Goal: Task Accomplishment & Management: Complete application form

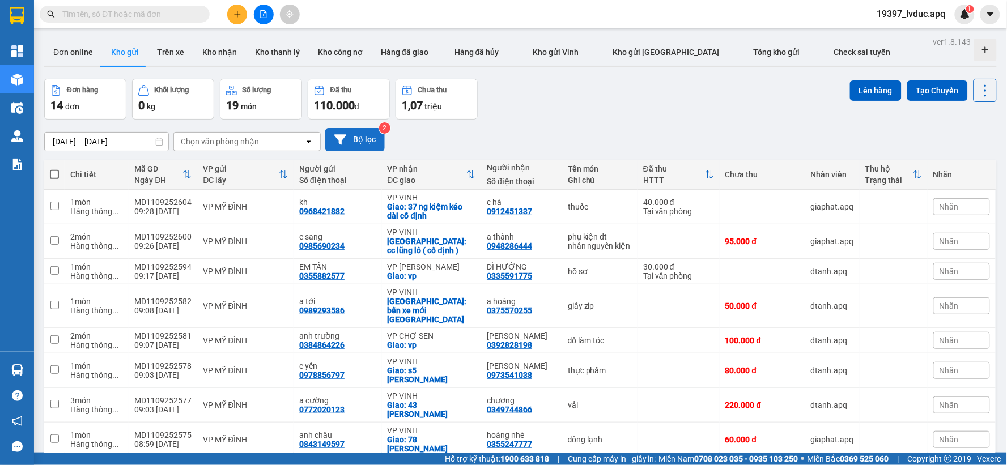
click at [351, 146] on button "Bộ lọc" at bounding box center [355, 139] width 60 height 23
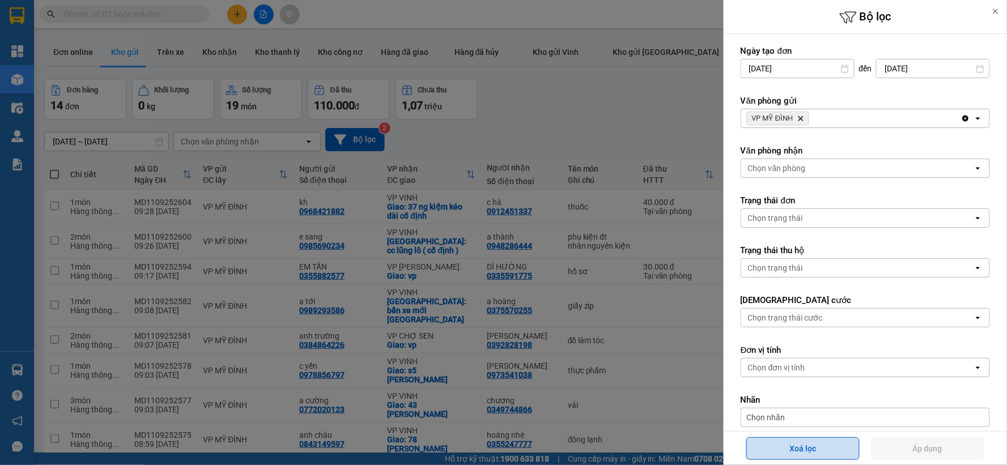
click at [826, 444] on button "Xoá lọc" at bounding box center [803, 449] width 113 height 23
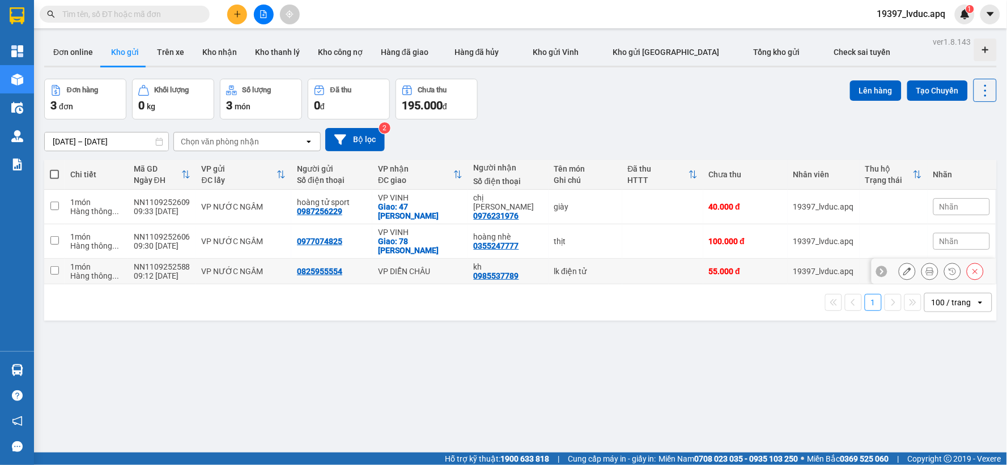
click at [432, 259] on td "VP DIỄN CHÂU" at bounding box center [420, 272] width 96 height 26
checkbox input "true"
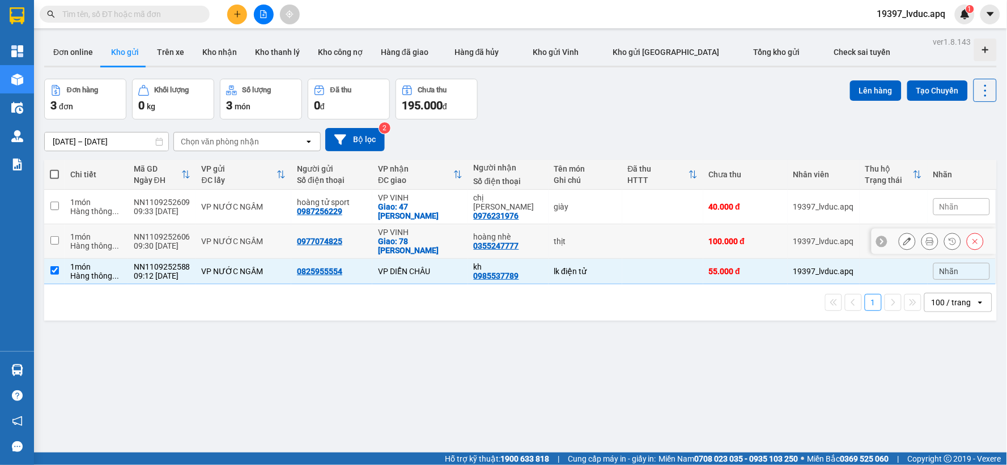
click at [514, 241] on div "0355247777" at bounding box center [496, 245] width 45 height 9
click at [540, 200] on td "chị thanh 0976231976" at bounding box center [508, 207] width 80 height 35
checkbox input "true"
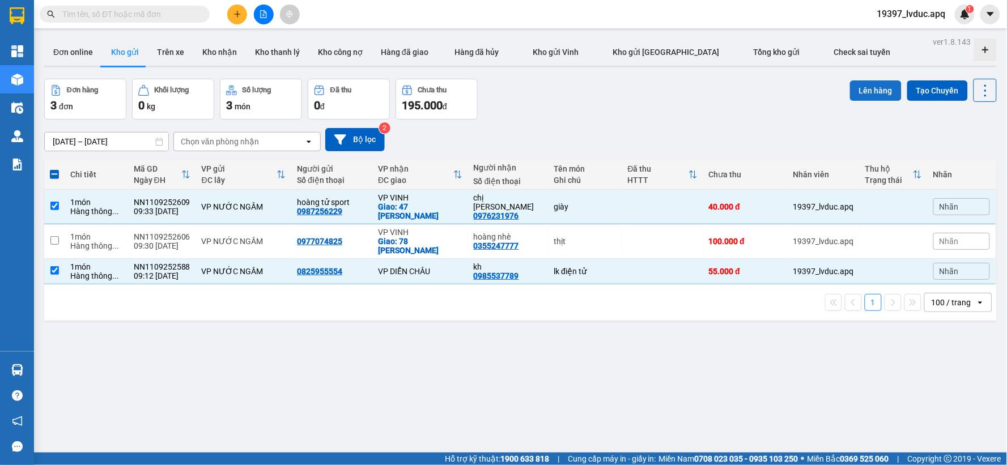
click at [865, 91] on button "Lên hàng" at bounding box center [876, 90] width 52 height 20
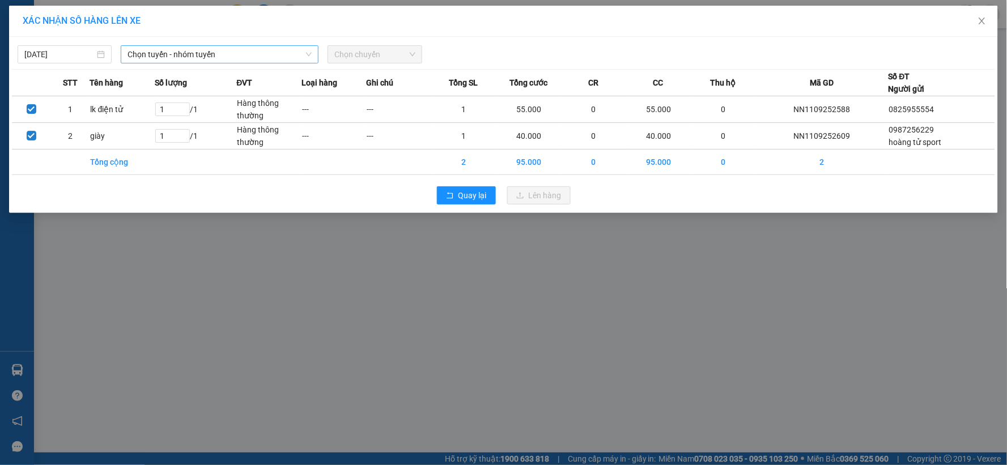
click at [247, 54] on span "Chọn tuyến - nhóm tuyến" at bounding box center [220, 54] width 184 height 17
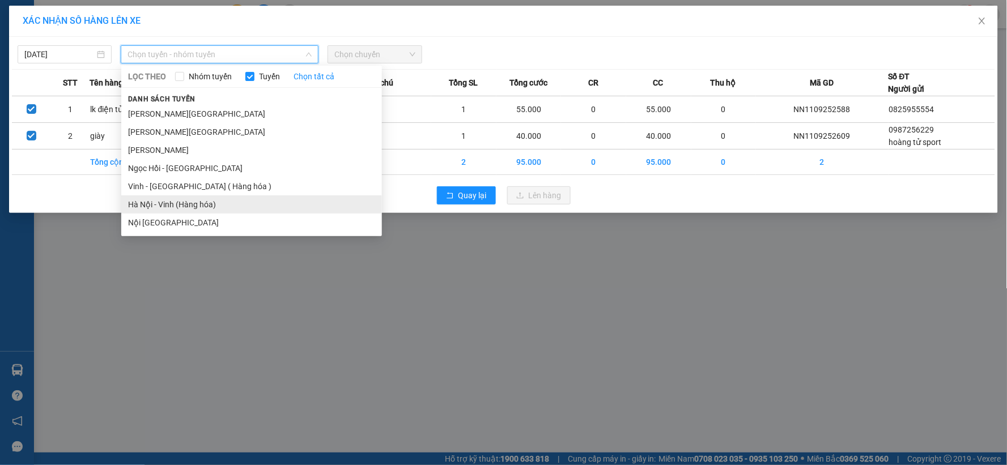
click at [227, 200] on li "Hà Nội - Vinh (Hàng hóa)" at bounding box center [251, 205] width 261 height 18
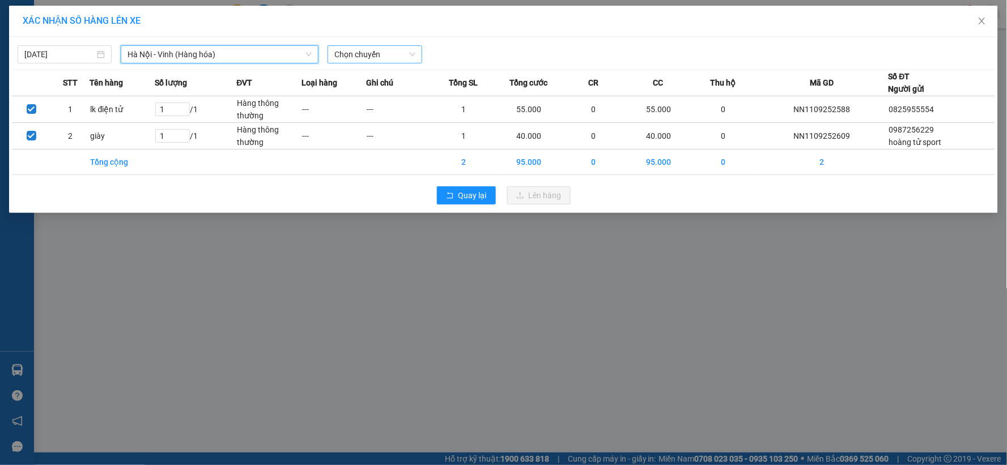
click at [376, 54] on span "Chọn chuyến" at bounding box center [374, 54] width 80 height 17
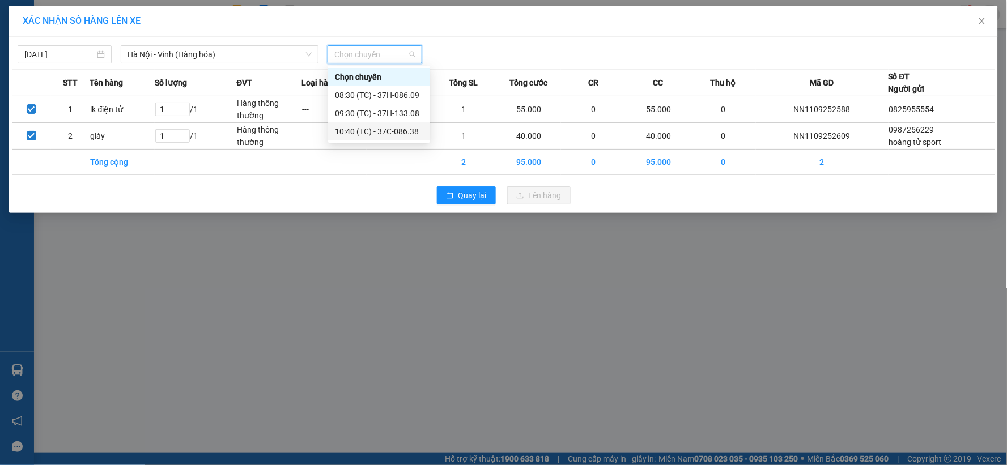
click at [399, 133] on div "10:40 (TC) - 37C-086.38" at bounding box center [379, 131] width 88 height 12
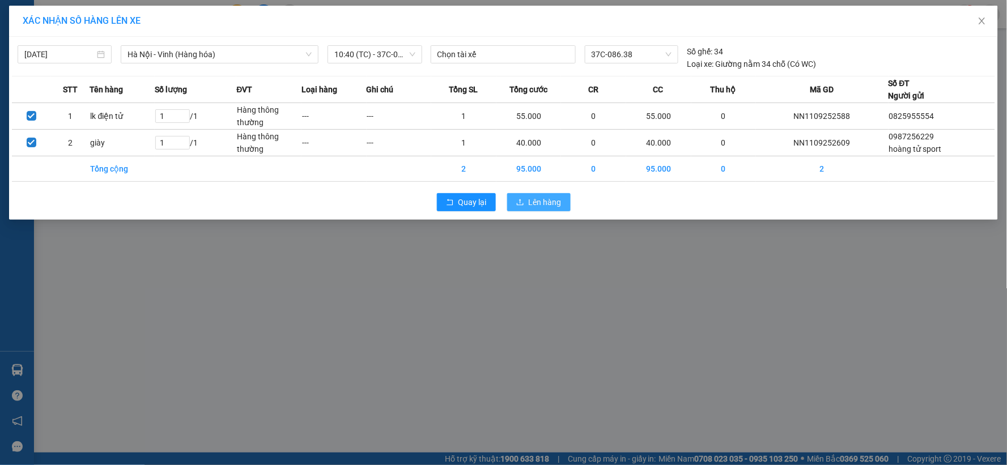
click at [528, 206] on button "Lên hàng" at bounding box center [538, 202] width 63 height 18
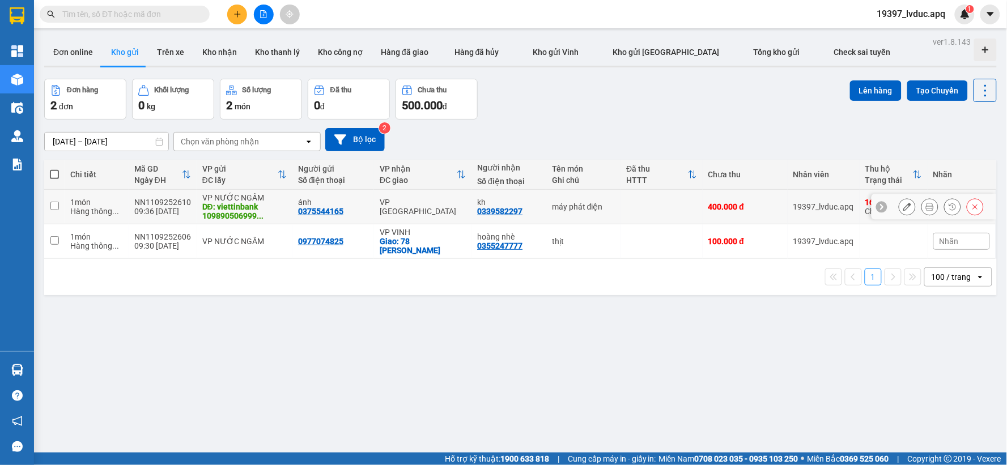
click at [904, 205] on icon at bounding box center [908, 207] width 8 height 8
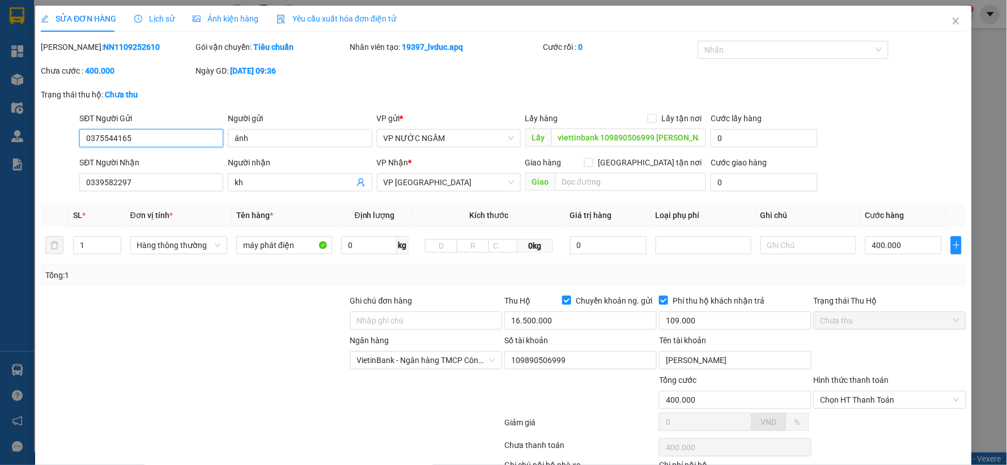
type input "0375544165"
type input "ánh"
type input "viettinbank 109890506999 [PERSON_NAME]"
type input "0339582297"
type input "kh"
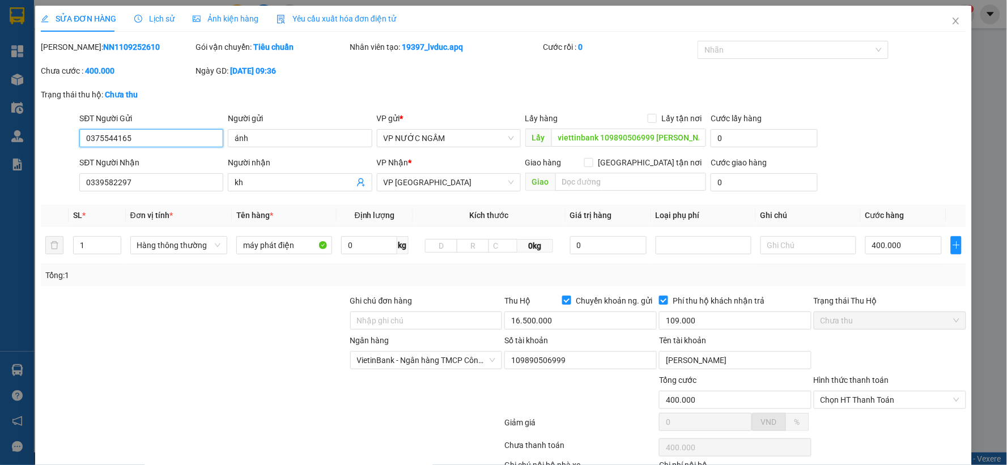
type input "400.000"
click at [774, 246] on input "text" at bounding box center [809, 245] width 96 height 18
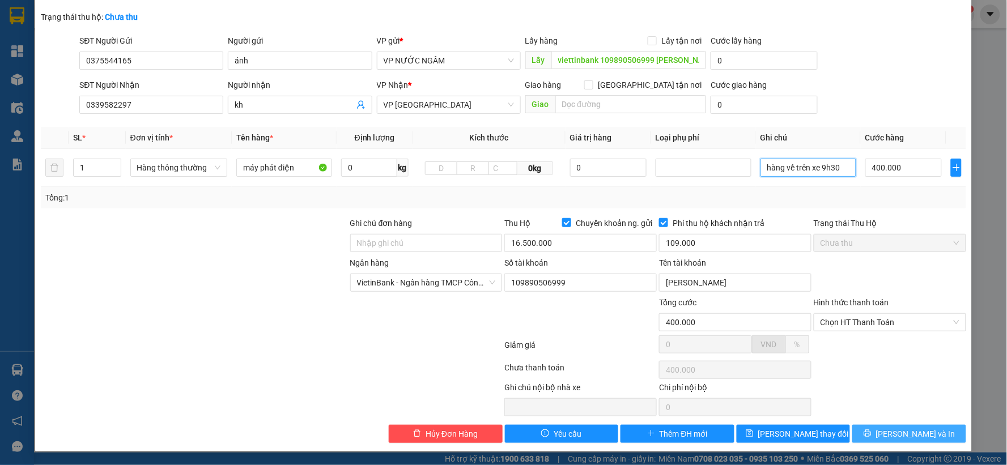
type input "hàng về trên xe 9h30"
click at [896, 432] on span "Lưu và In" at bounding box center [915, 434] width 79 height 12
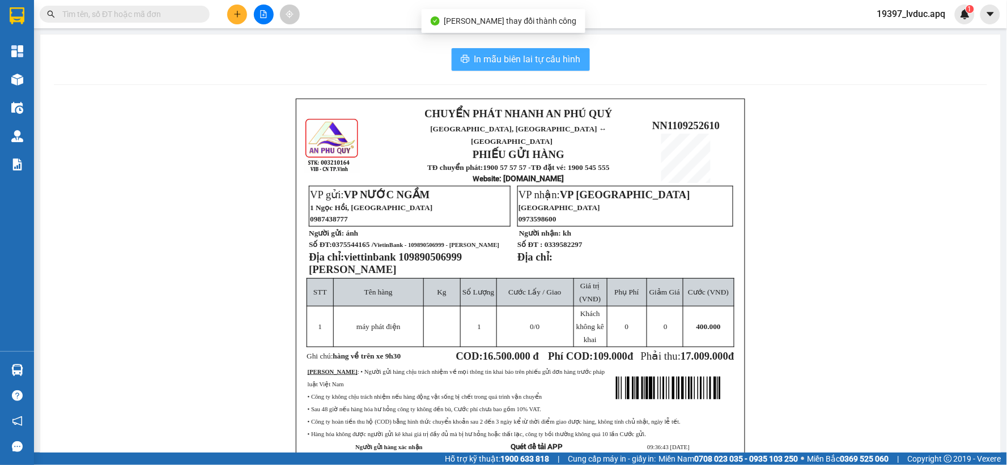
click at [542, 53] on span "In mẫu biên lai tự cấu hình" at bounding box center [527, 59] width 107 height 14
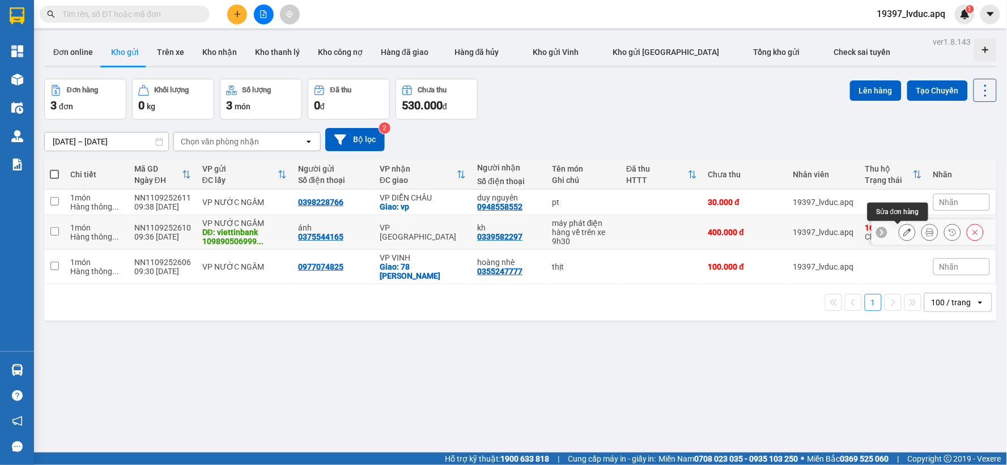
click at [904, 230] on icon at bounding box center [908, 232] width 8 height 8
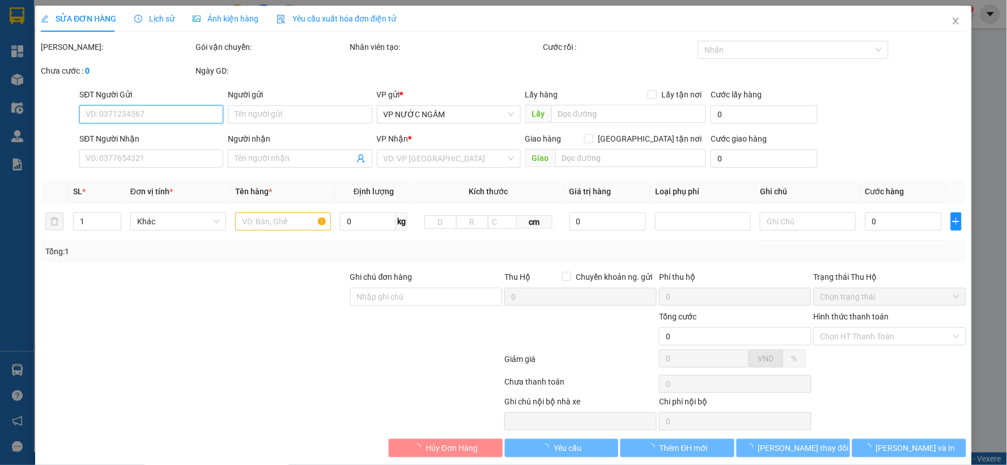
type input "0375544165"
type input "ánh"
type input "viettinbank 109890506999 nguyễn văn long"
type input "0339582297"
type input "kh"
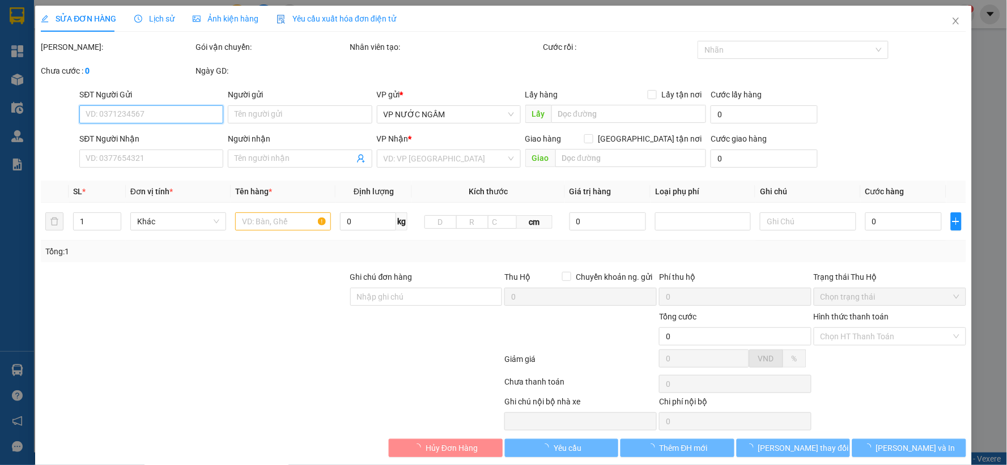
type input "400.000"
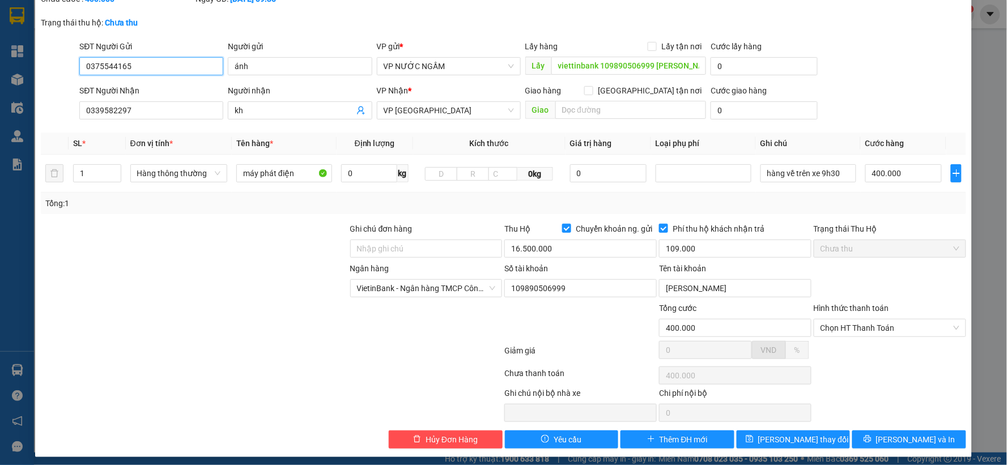
scroll to position [78, 0]
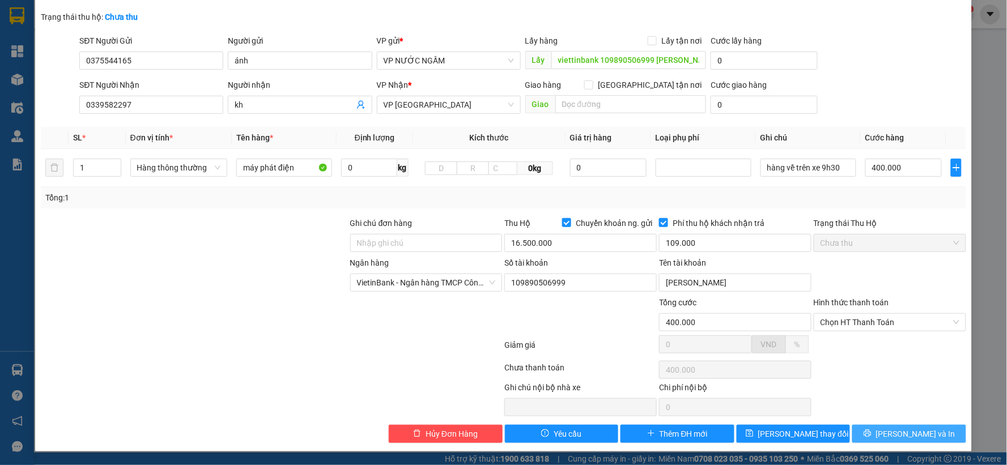
click at [871, 429] on button "Lưu và In" at bounding box center [910, 434] width 114 height 18
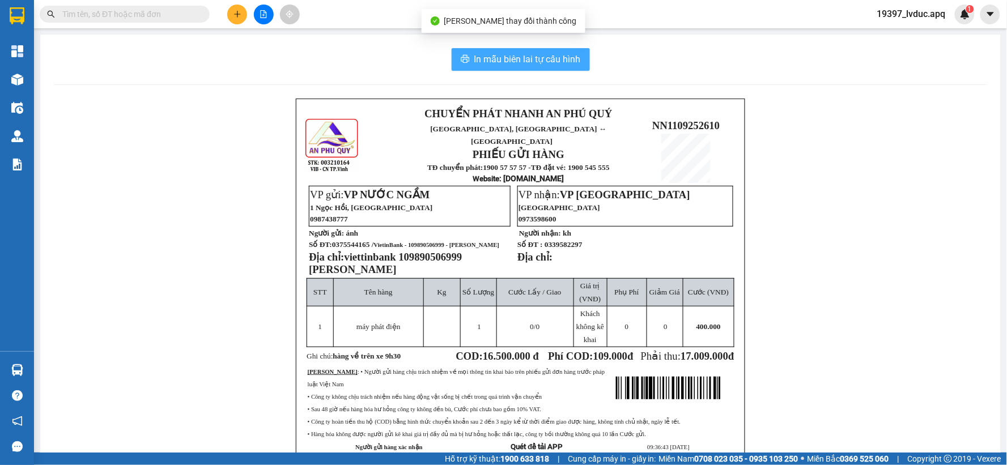
click at [530, 61] on span "In mẫu biên lai tự cấu hình" at bounding box center [527, 59] width 107 height 14
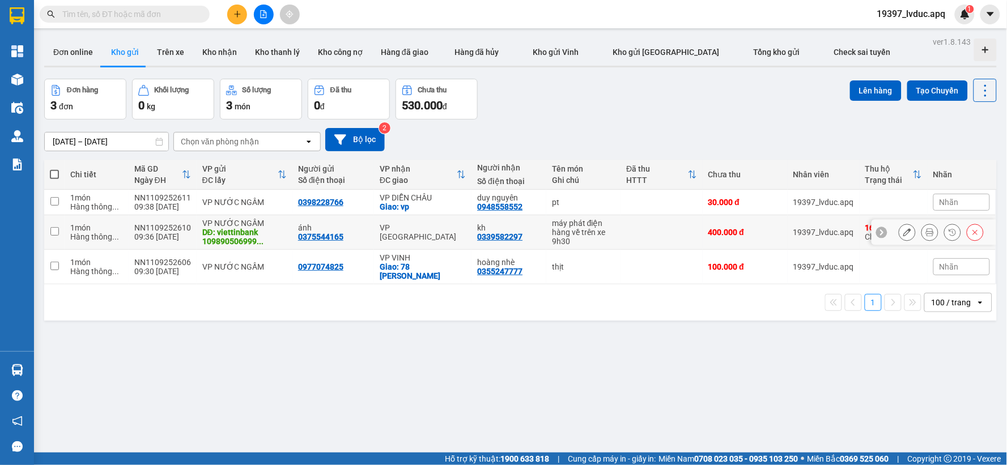
click at [557, 236] on div "hàng về trên xe 9h30" at bounding box center [583, 237] width 63 height 18
checkbox input "true"
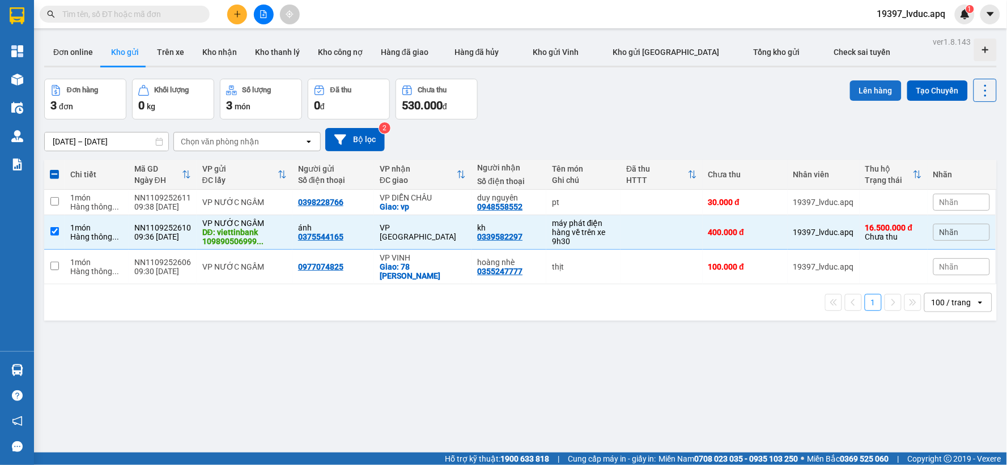
click at [851, 94] on button "Lên hàng" at bounding box center [876, 90] width 52 height 20
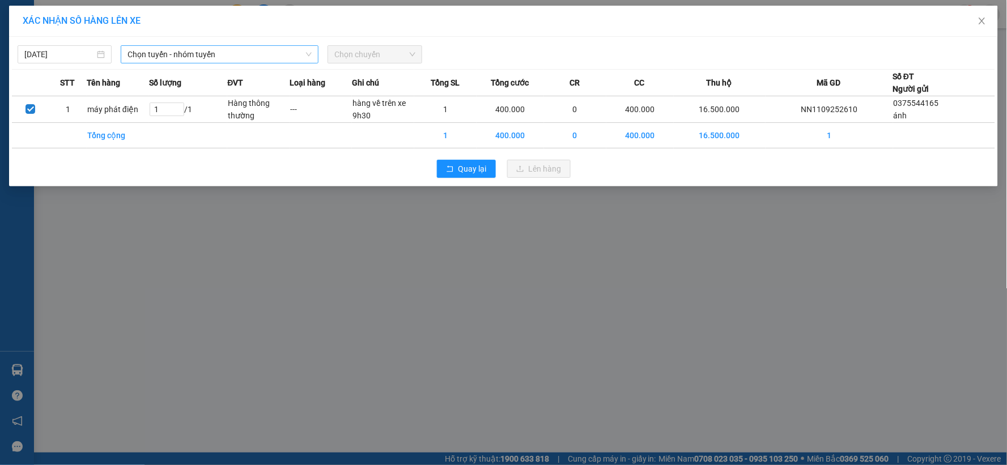
click at [244, 53] on span "Chọn tuyến - nhóm tuyến" at bounding box center [220, 54] width 184 height 17
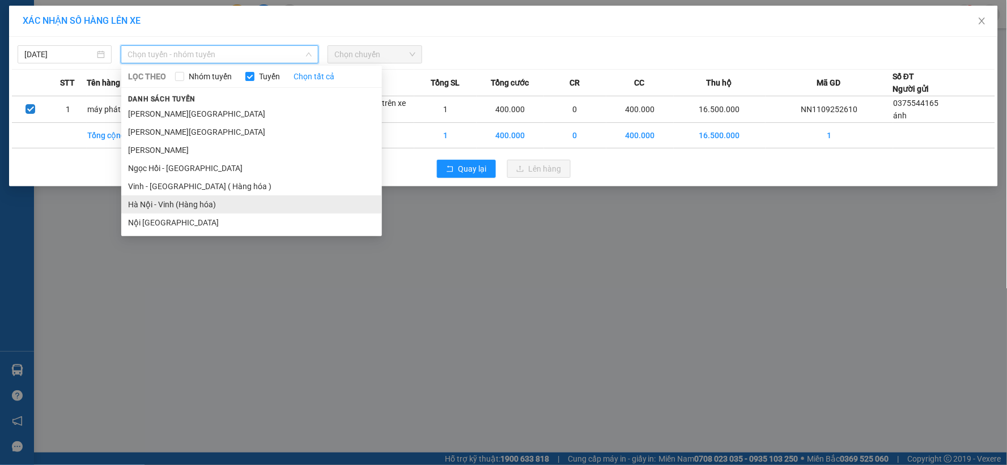
click at [200, 208] on li "Hà Nội - Vinh (Hàng hóa)" at bounding box center [251, 205] width 261 height 18
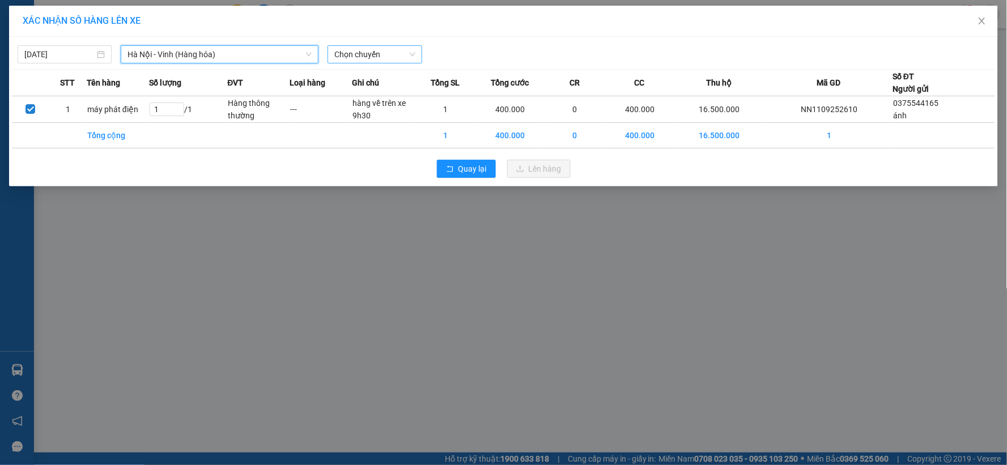
click at [397, 49] on span "Chọn chuyến" at bounding box center [374, 54] width 80 height 17
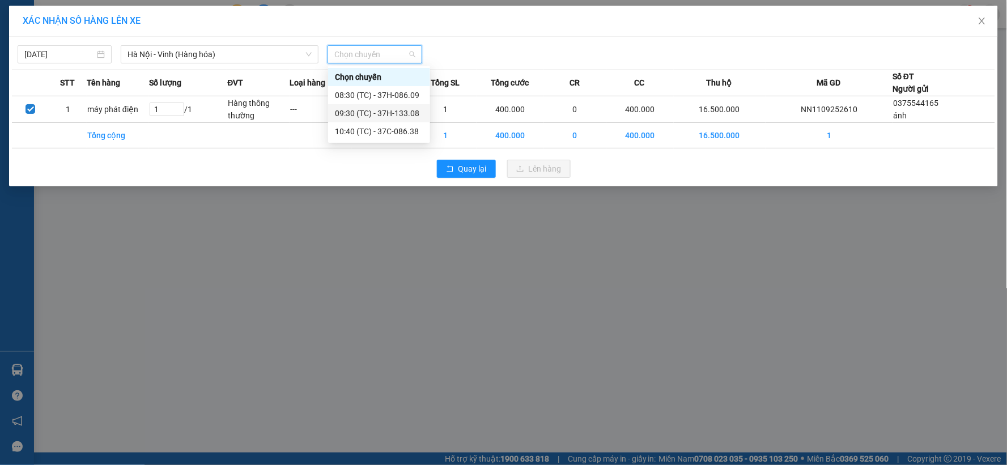
click at [402, 112] on div "09:30 (TC) - 37H-133.08" at bounding box center [379, 113] width 88 height 12
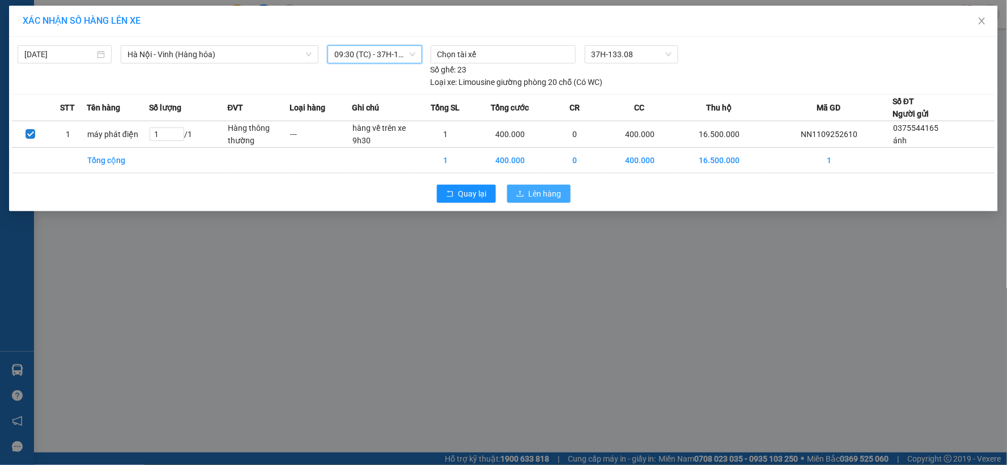
click at [550, 199] on span "Lên hàng" at bounding box center [545, 194] width 33 height 12
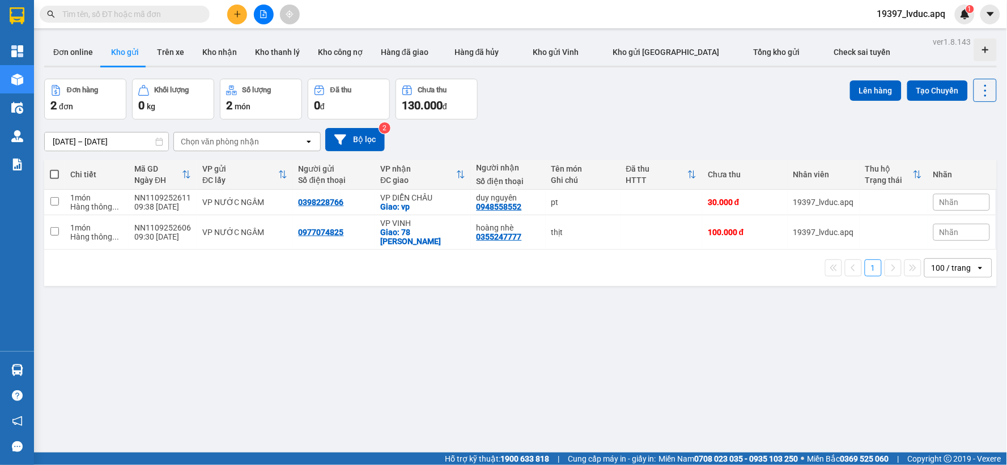
click at [185, 13] on input "text" at bounding box center [129, 14] width 134 height 12
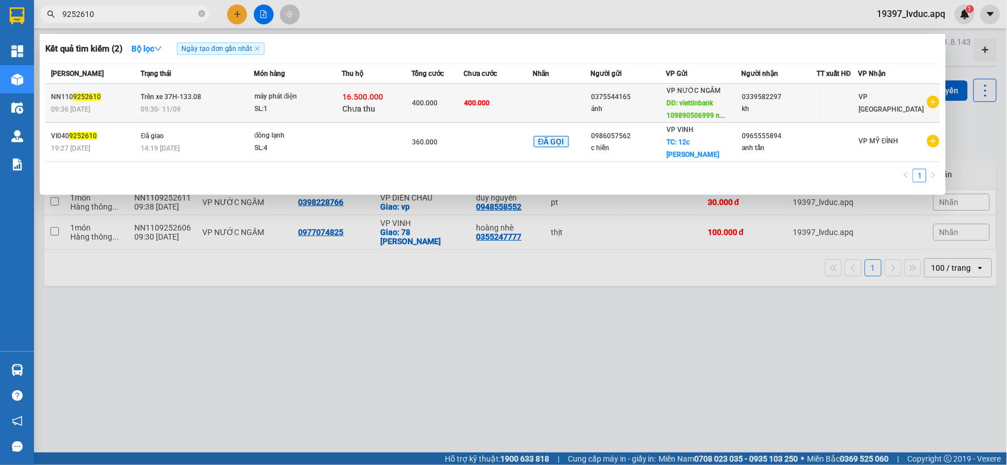
type input "9252610"
click at [503, 104] on td "400.000" at bounding box center [499, 103] width 70 height 39
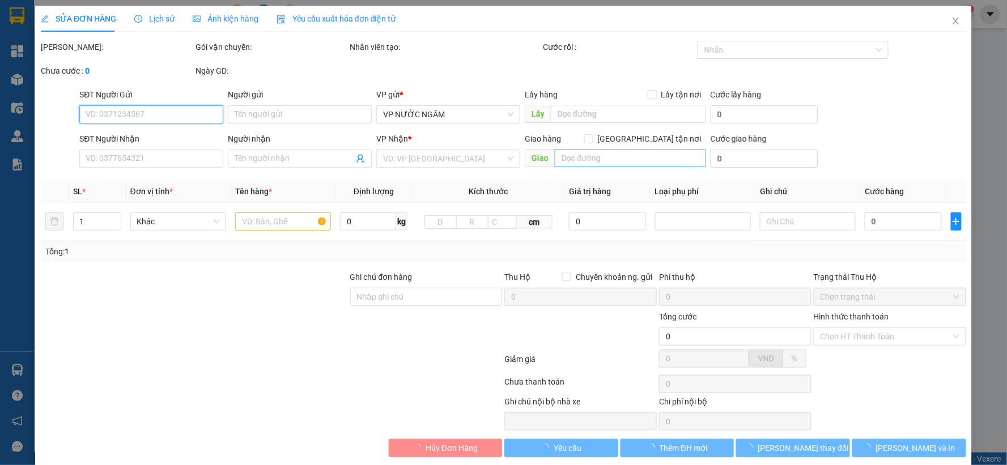
type input "0375544165"
type input "ánh"
type input "viettinbank 109890506999 nguyễn văn long"
type input "0339582297"
type input "kh"
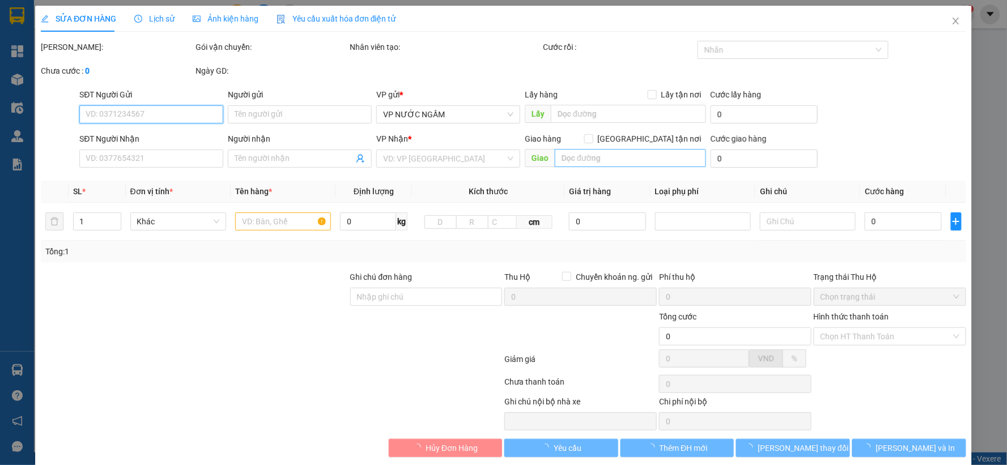
type input "400.000"
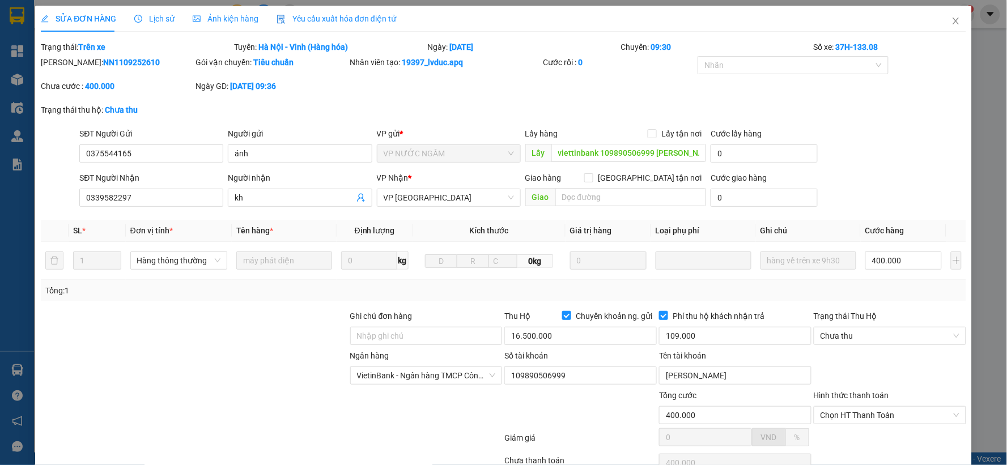
click at [20, 77] on div "SỬA ĐƠN HÀNG Lịch sử Ảnh kiện hàng Yêu cầu xuất hóa đơn điện tử Total Paid Fee …" at bounding box center [503, 232] width 1007 height 465
drag, startPoint x: 949, startPoint y: 19, endPoint x: 853, endPoint y: 24, distance: 95.9
click at [952, 20] on icon "close" at bounding box center [956, 20] width 9 height 9
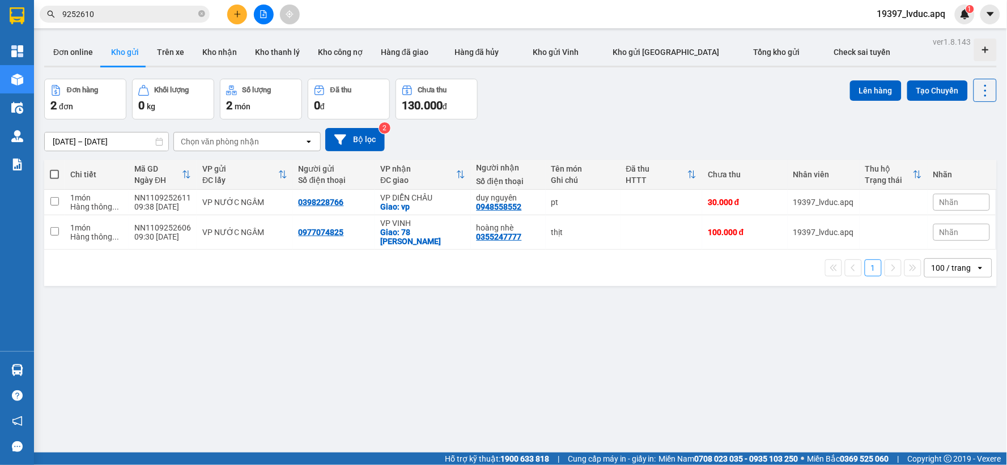
click at [127, 14] on input "9252610" at bounding box center [129, 14] width 134 height 12
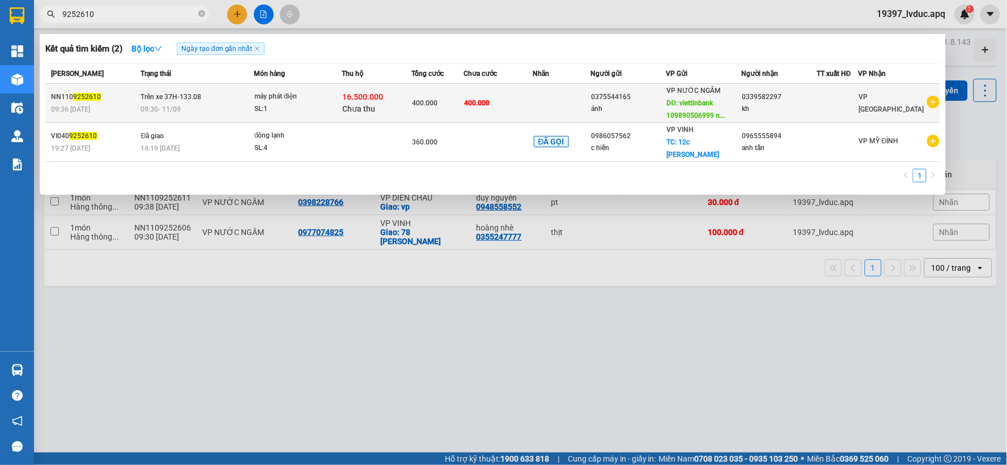
click at [291, 100] on div "máy phát điện" at bounding box center [297, 97] width 85 height 12
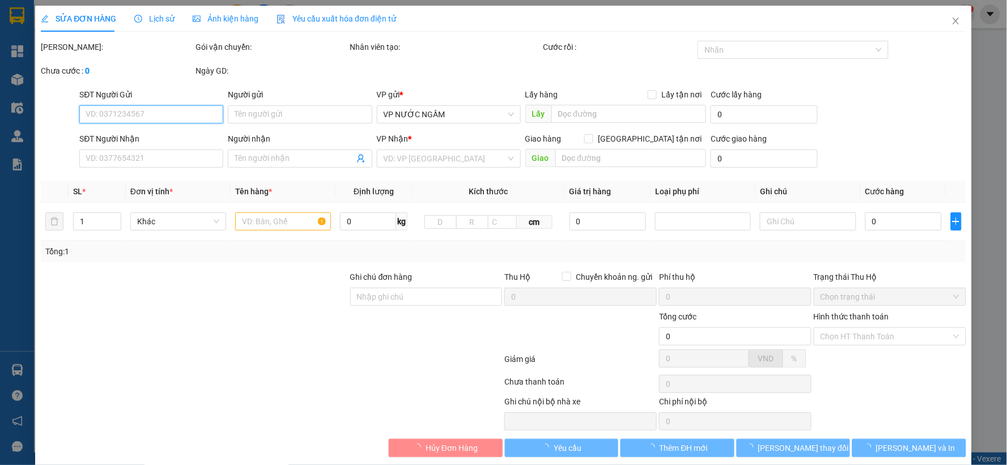
type input "0375544165"
type input "ánh"
type input "viettinbank 109890506999 nguyễn văn long"
type input "0339582297"
type input "kh"
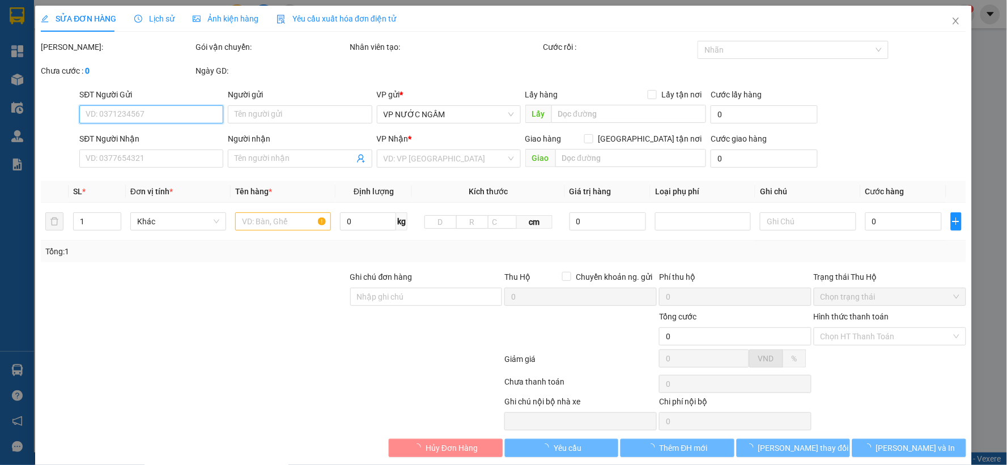
type input "400.000"
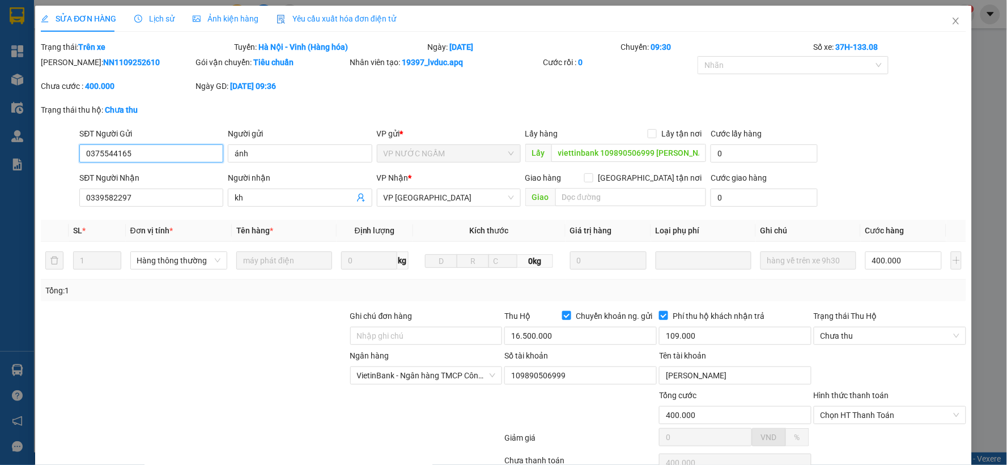
click at [167, 156] on input "0375544165" at bounding box center [151, 154] width 144 height 18
click at [160, 196] on input "0339582297" at bounding box center [151, 198] width 144 height 18
click at [646, 197] on input "text" at bounding box center [631, 197] width 151 height 18
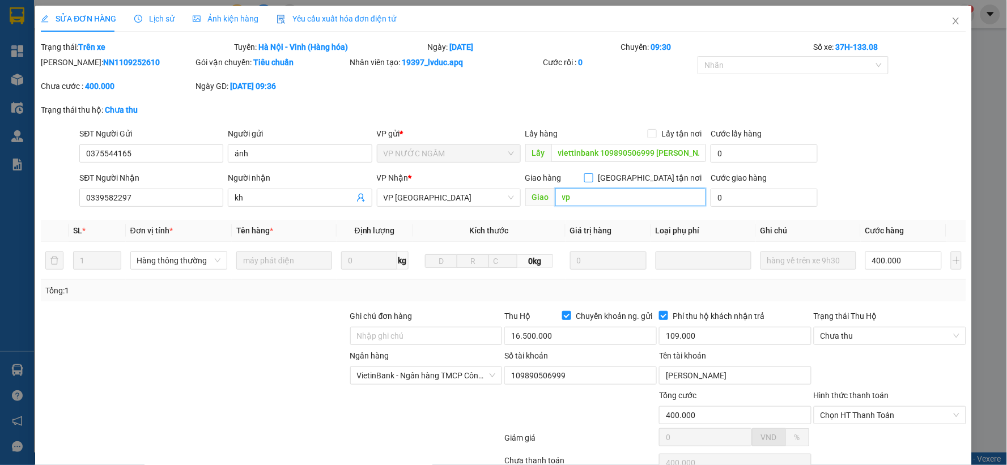
type input "vp"
click at [592, 179] on input "Giao tận nơi" at bounding box center [588, 177] width 8 height 8
checkbox input "true"
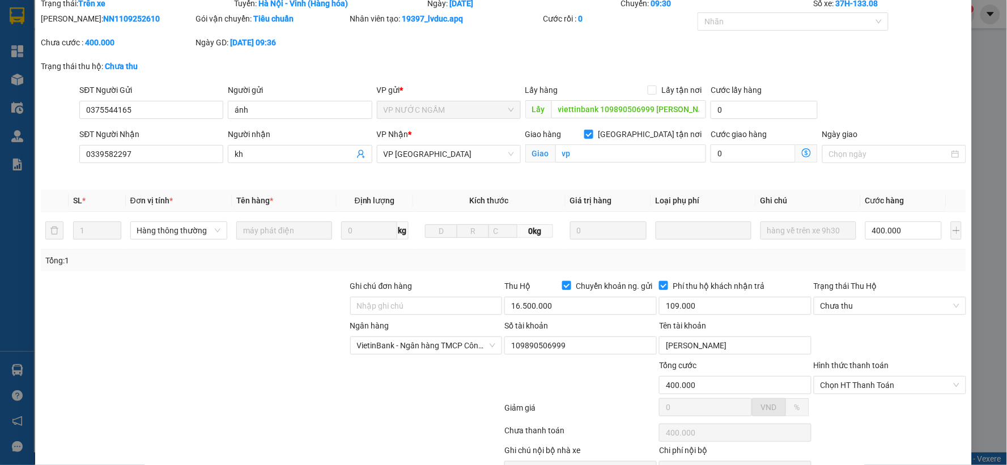
scroll to position [107, 0]
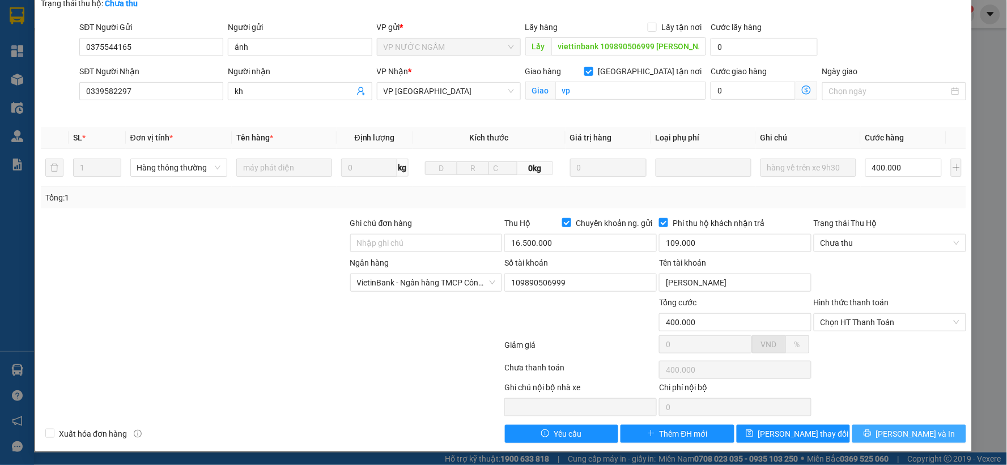
click at [872, 437] on icon "printer" at bounding box center [868, 434] width 8 height 8
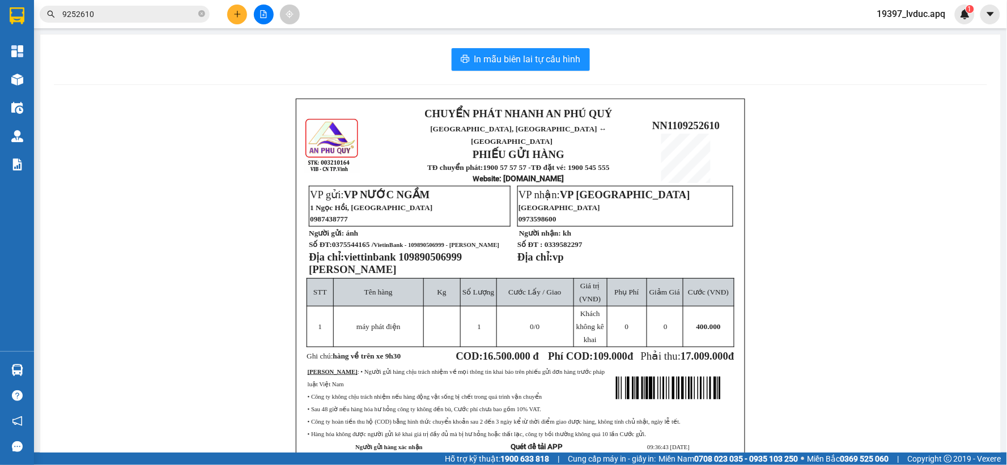
click at [145, 12] on input "9252610" at bounding box center [129, 14] width 134 height 12
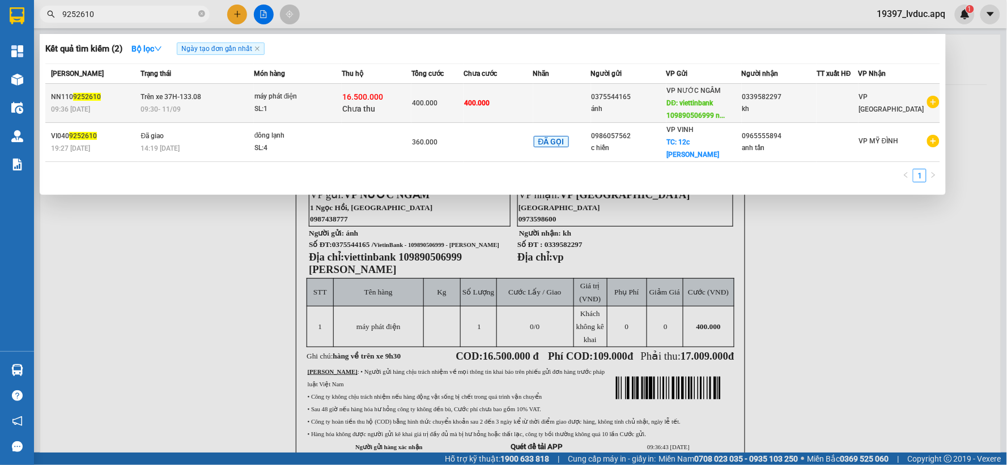
click at [109, 103] on div "09:36 - 11/09" at bounding box center [94, 109] width 87 height 12
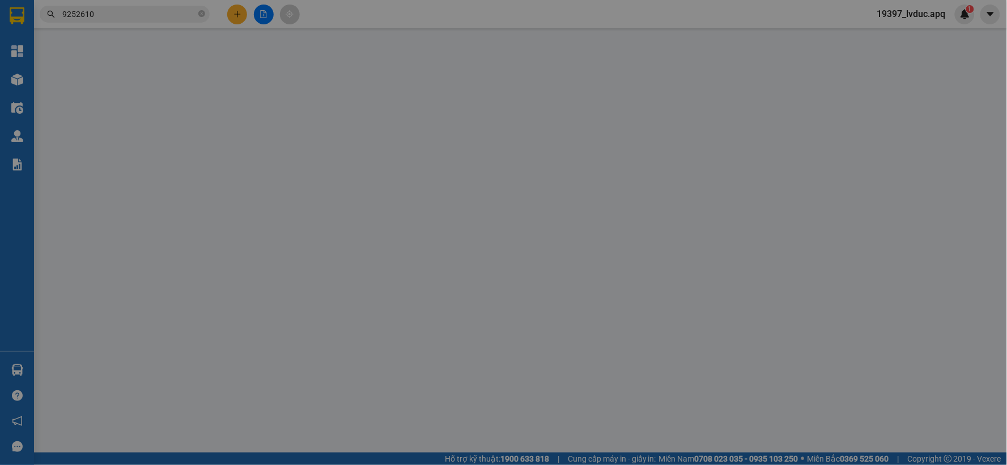
type input "0375544165"
type input "ánh"
type input "viettinbank 109890506999 nguyễn văn long"
type input "0339582297"
type input "kh"
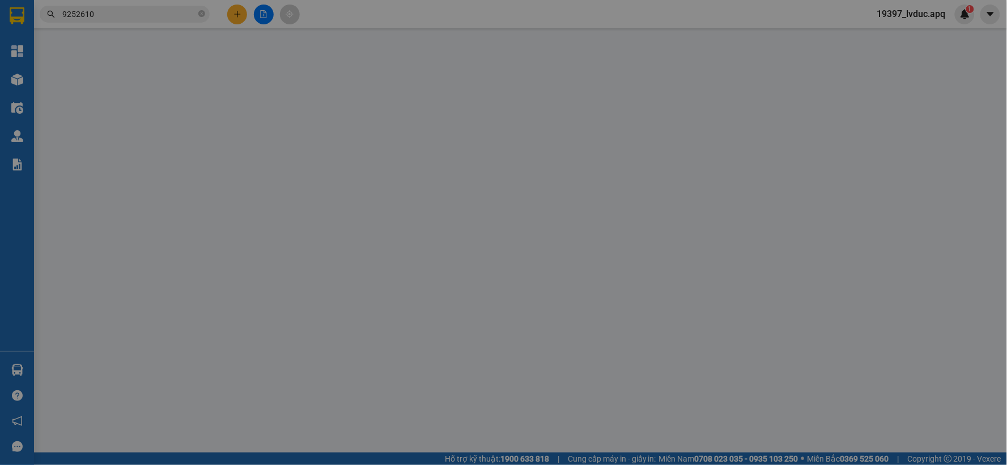
checkbox input "true"
type input "vp"
type input "400.000"
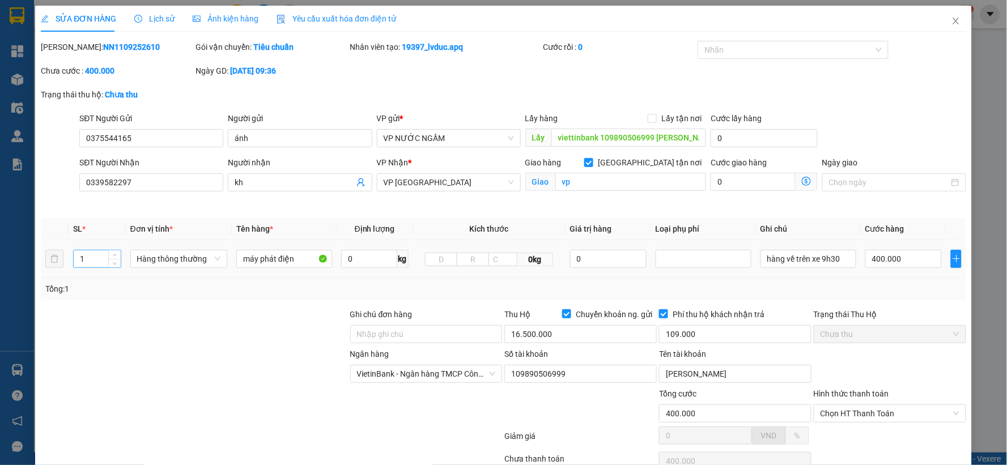
click at [89, 219] on th "SL *" at bounding box center [97, 229] width 57 height 22
click at [101, 256] on input "1" at bounding box center [97, 259] width 47 height 17
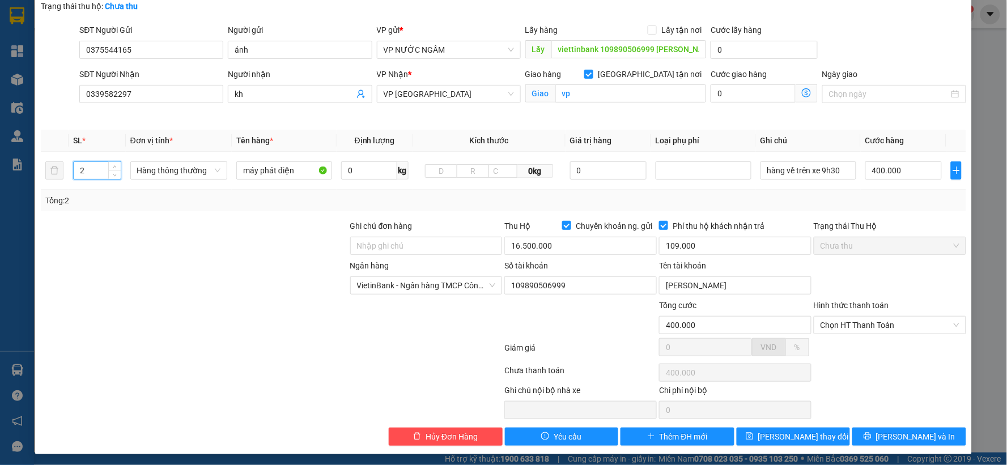
scroll to position [91, 0]
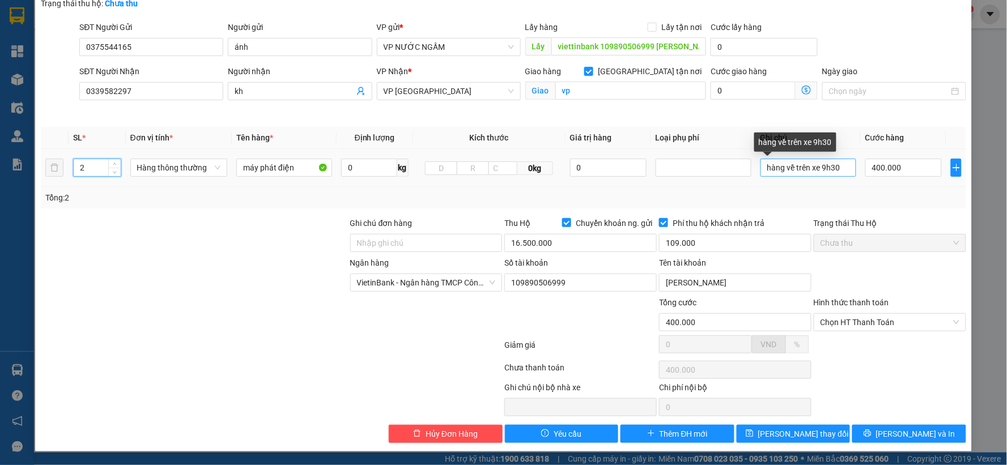
type input "2"
click at [835, 168] on input "hàng về trên xe 9h30" at bounding box center [809, 168] width 96 height 18
click at [820, 164] on input "hàng về trên xe 9h30 + phiếu bảo hNHF VỀ XE" at bounding box center [809, 168] width 96 height 18
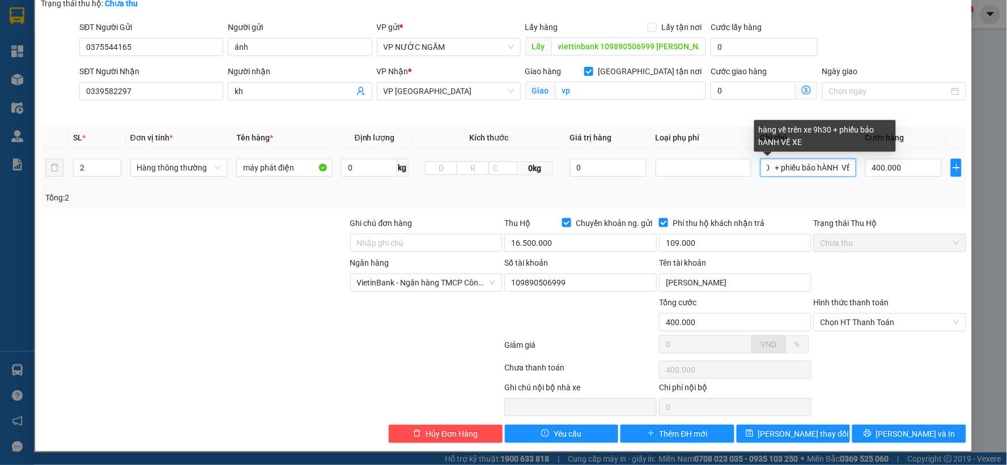
drag, startPoint x: 803, startPoint y: 172, endPoint x: 790, endPoint y: 173, distance: 13.1
click at [790, 172] on input "hàng về trên xe 9h30 + phiếu bảo hÀNH VỀ XE" at bounding box center [809, 168] width 96 height 18
click at [841, 168] on input "hàng về trên xe 9h30 + phiếu bảo hÀNH VỀ XE" at bounding box center [809, 168] width 96 height 18
click at [842, 168] on input "hàng về trên xe 9h30 + phiếu bảo hÀNH VỀ XE" at bounding box center [809, 168] width 96 height 18
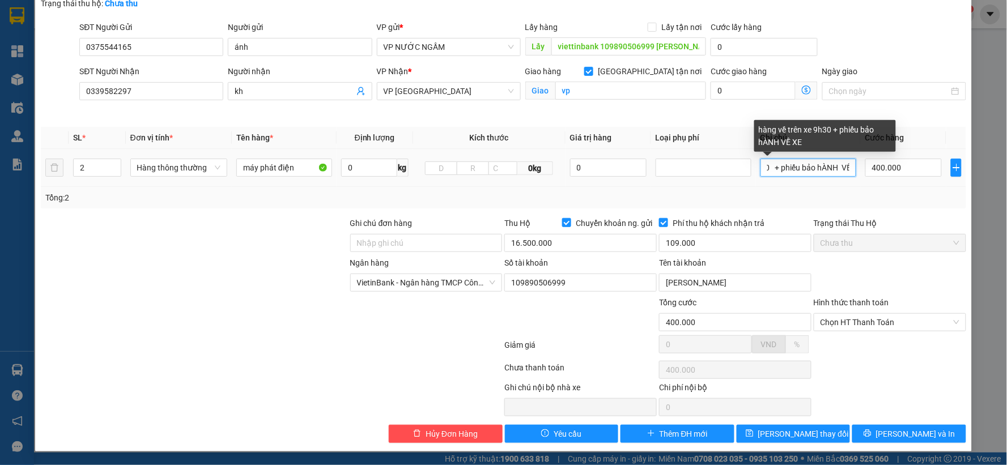
click at [845, 167] on input "hàng về trên xe 9h30 + phiếu bảo hÀNH VỀ XE" at bounding box center [809, 168] width 96 height 18
click at [813, 141] on div "hàng về trên xe 9h30 + phiếu bảo HÀNHỀ XE" at bounding box center [825, 136] width 142 height 32
click at [837, 171] on input "hàng về trên xe 9h30 + phiếu bảo HÀNHỀ XE" at bounding box center [809, 168] width 96 height 18
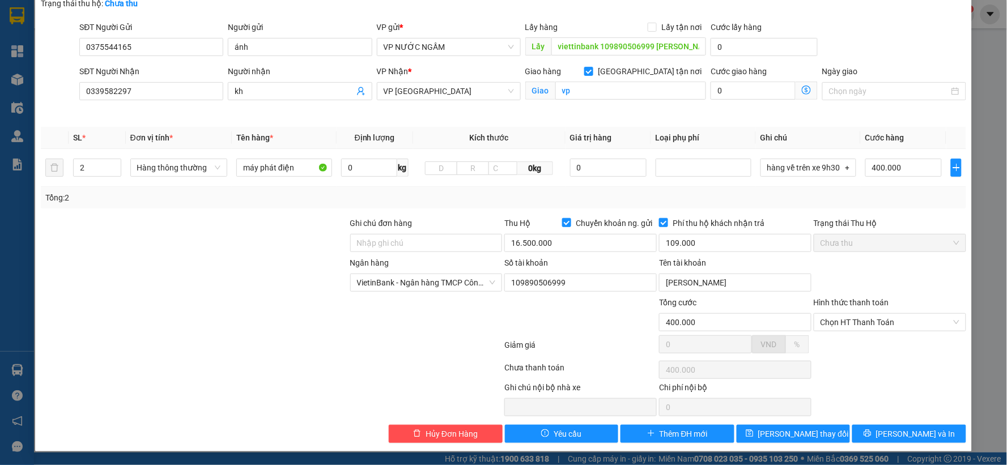
click at [933, 121] on div "Total Paid Fee 0 Total UnPaid Fee 400.000 Cash Collection Total Fee Mã ĐH: NN11…" at bounding box center [504, 197] width 926 height 494
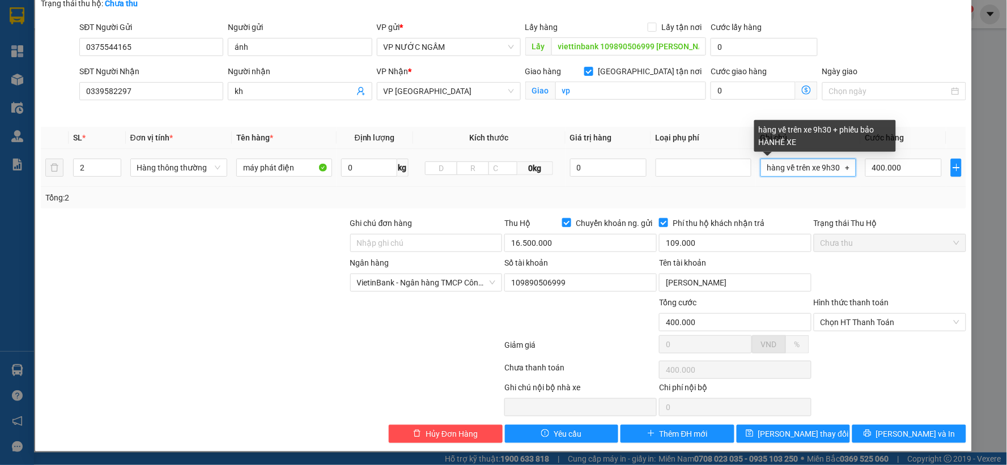
click at [839, 167] on input "hàng về trên xe 9h30 + phiếu bảo HÀNHỀ XE" at bounding box center [809, 168] width 96 height 18
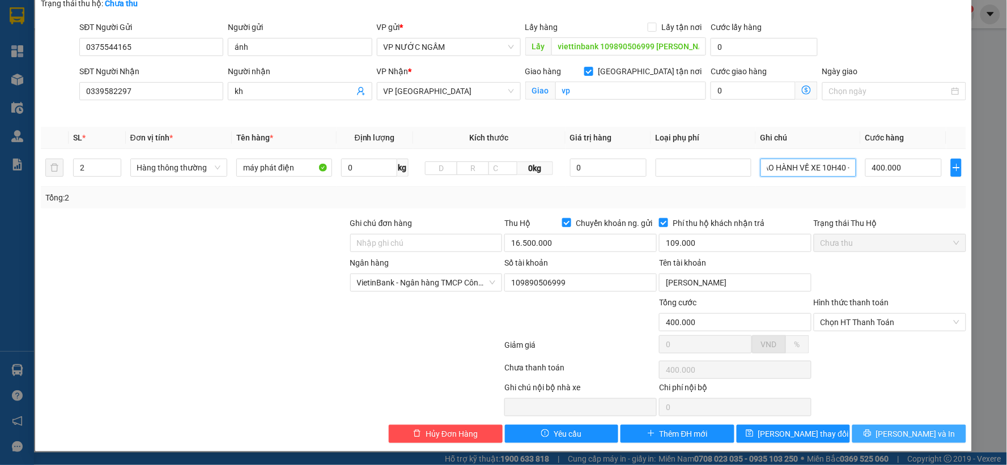
type input "hàng về trên xe 9h30 +PHIẾU BẢO HÀNH VỀ XE 10H40 + phiếu bảo HÀNHỀ XE"
click at [871, 435] on icon "printer" at bounding box center [867, 433] width 7 height 7
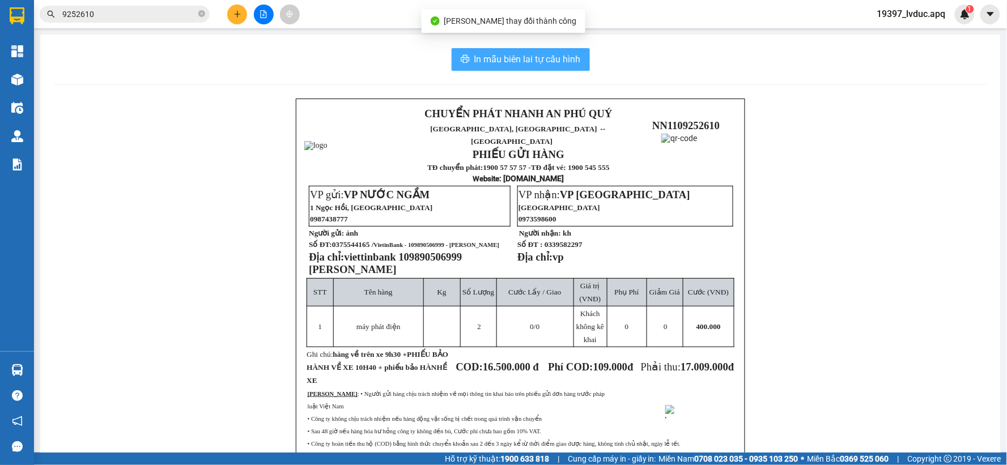
click at [542, 64] on span "In mẫu biên lai tự cấu hình" at bounding box center [527, 59] width 107 height 14
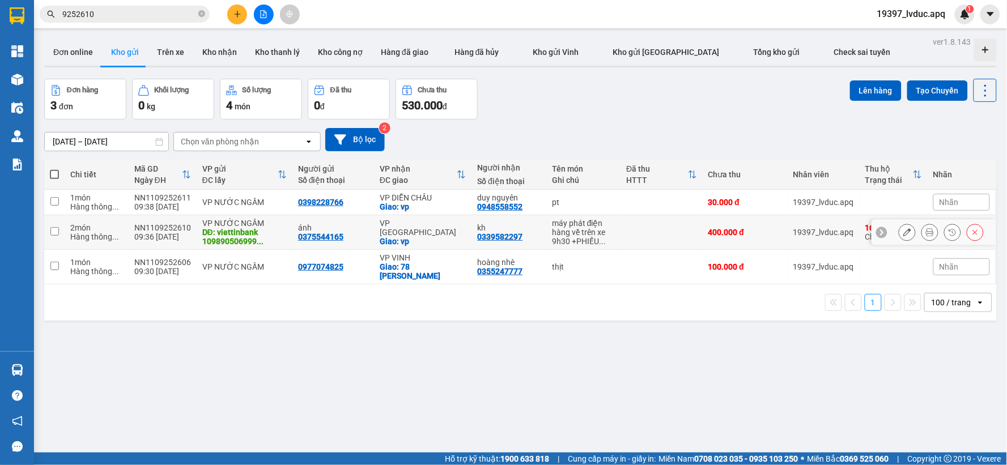
click at [664, 239] on td at bounding box center [662, 232] width 82 height 35
checkbox input "true"
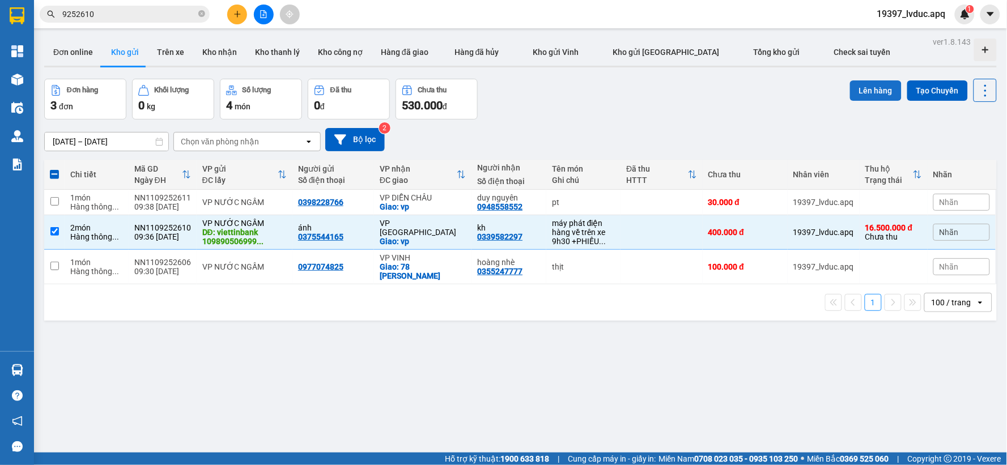
click at [850, 93] on button "Lên hàng" at bounding box center [876, 90] width 52 height 20
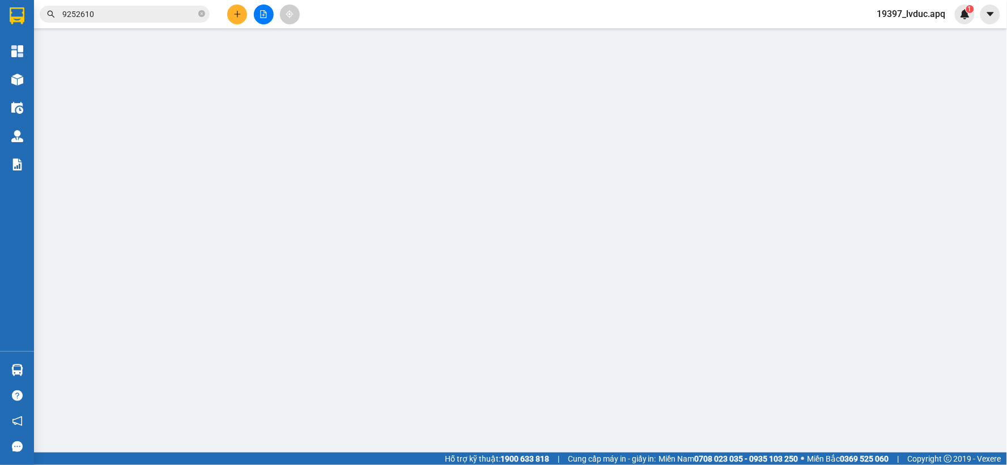
type input "2"
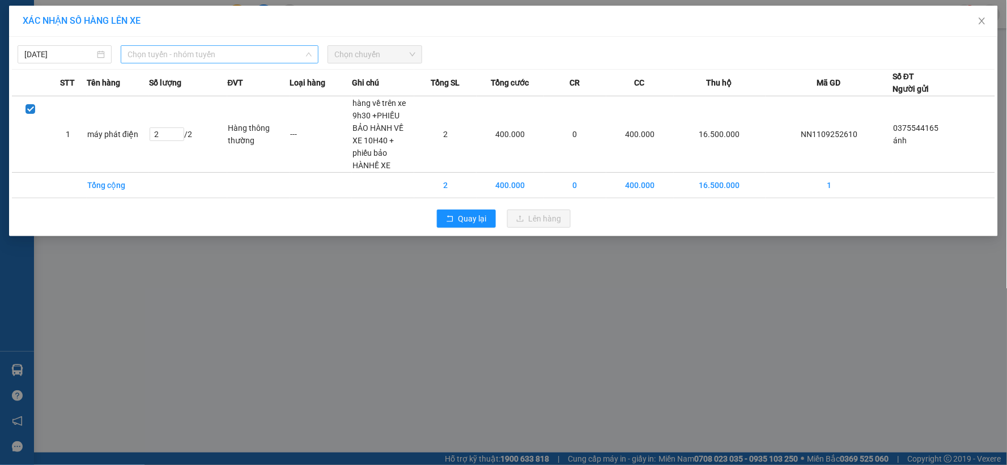
click at [278, 57] on span "Chọn tuyến - nhóm tuyến" at bounding box center [220, 54] width 184 height 17
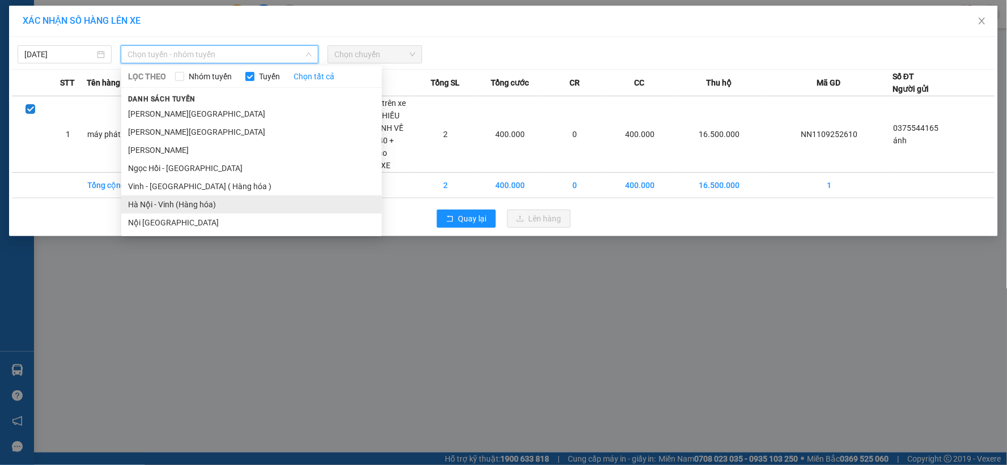
click at [206, 207] on li "Hà Nội - Vinh (Hàng hóa)" at bounding box center [251, 205] width 261 height 18
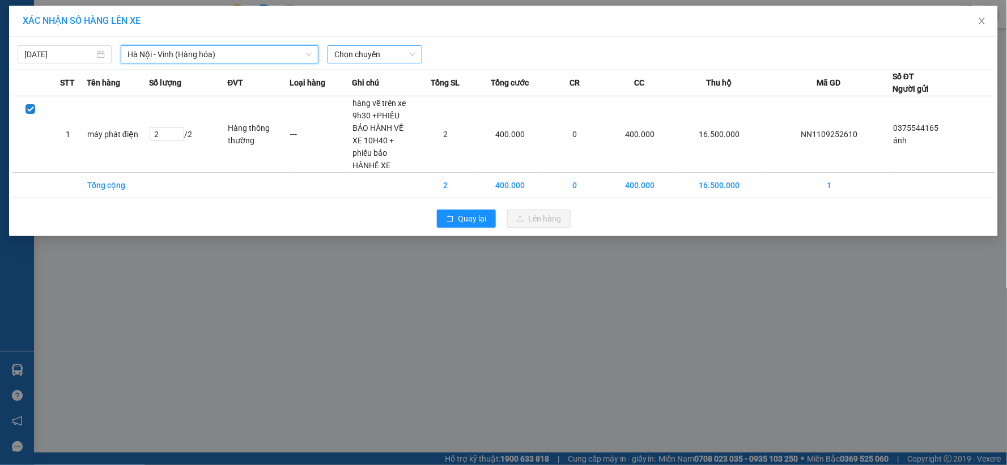
click at [390, 53] on span "Chọn chuyến" at bounding box center [374, 54] width 80 height 17
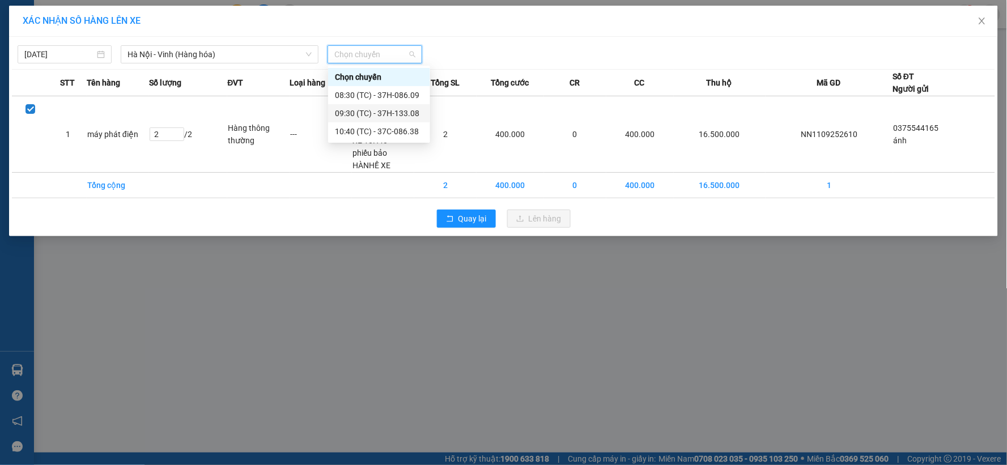
click at [405, 115] on div "09:30 (TC) - 37H-133.08" at bounding box center [379, 113] width 88 height 12
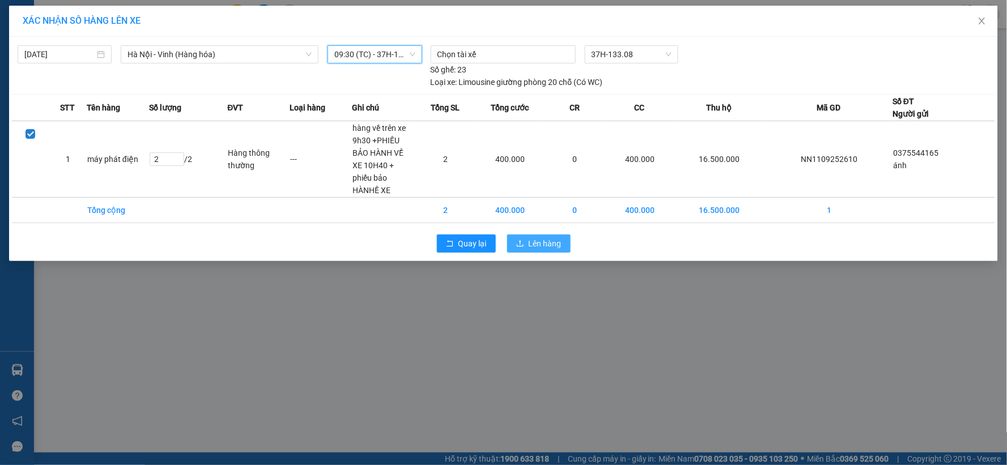
click at [540, 238] on span "Lên hàng" at bounding box center [545, 244] width 33 height 12
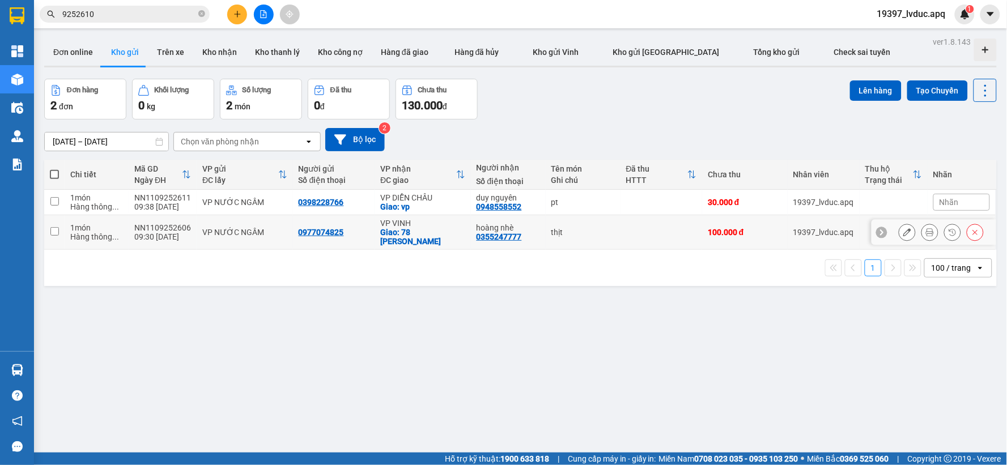
click at [536, 235] on td "hoàng nhè 0355247777" at bounding box center [508, 232] width 75 height 35
checkbox input "true"
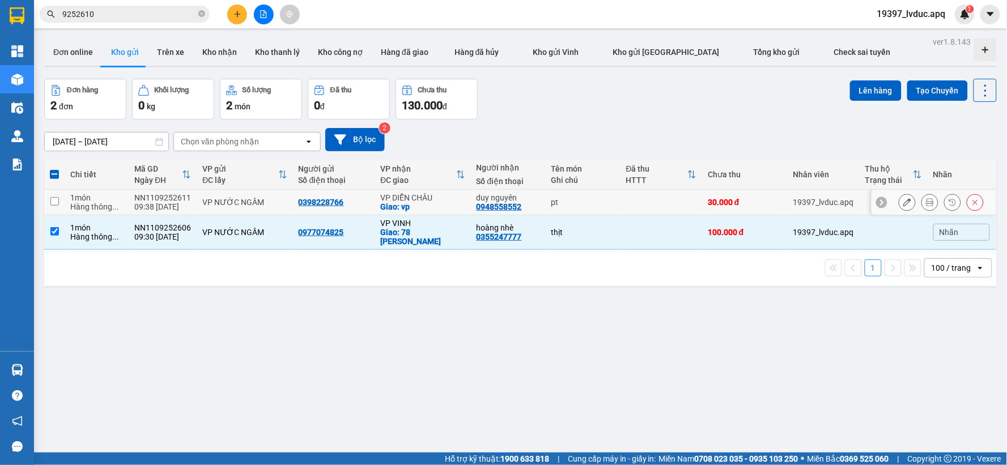
click at [538, 210] on td "duy nguyên 0948558552" at bounding box center [508, 203] width 75 height 26
checkbox input "true"
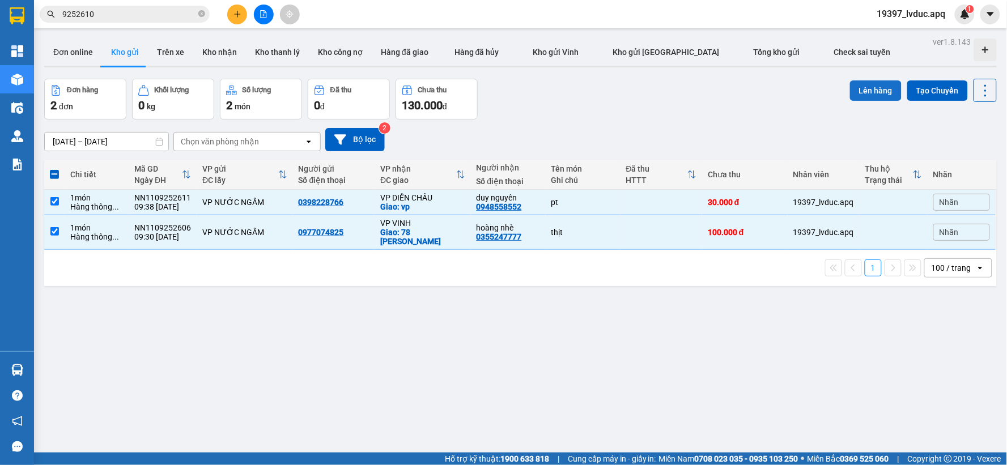
click at [850, 93] on button "Lên hàng" at bounding box center [876, 90] width 52 height 20
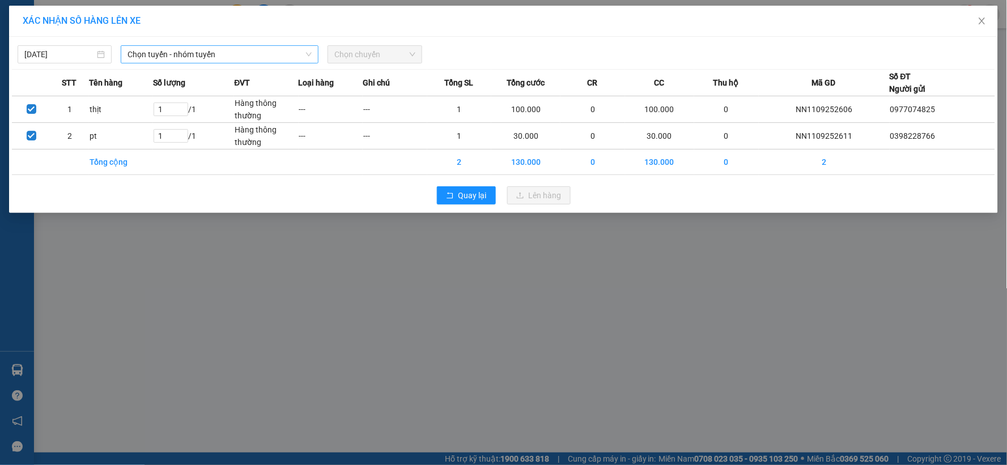
click at [286, 55] on span "Chọn tuyến - nhóm tuyến" at bounding box center [220, 54] width 184 height 17
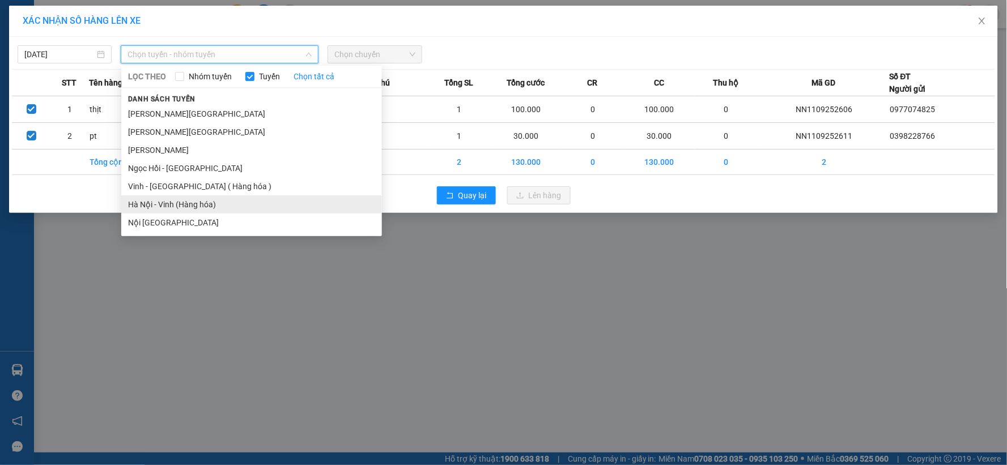
click at [231, 208] on li "Hà Nội - Vinh (Hàng hóa)" at bounding box center [251, 205] width 261 height 18
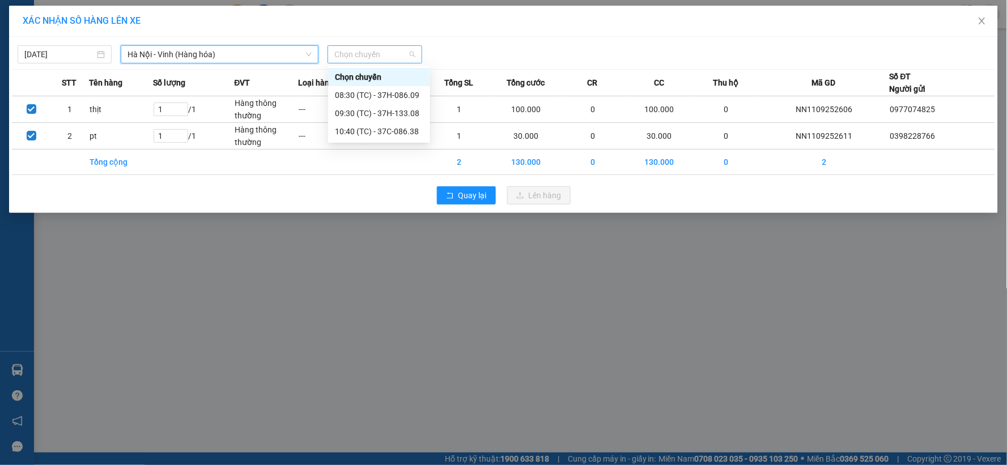
click at [394, 61] on span "Chọn chuyến" at bounding box center [374, 54] width 80 height 17
click at [404, 133] on div "10:40 (TC) - 37C-086.38" at bounding box center [379, 131] width 88 height 12
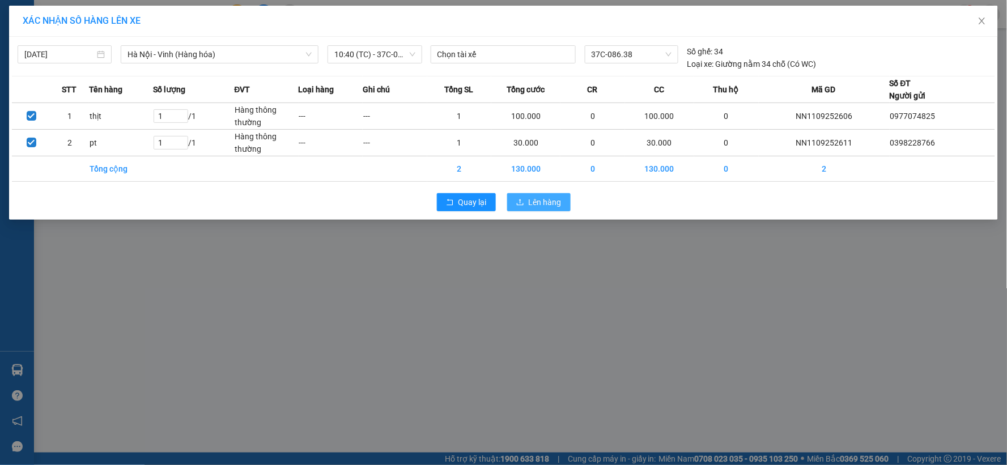
click at [519, 194] on button "Lên hàng" at bounding box center [538, 202] width 63 height 18
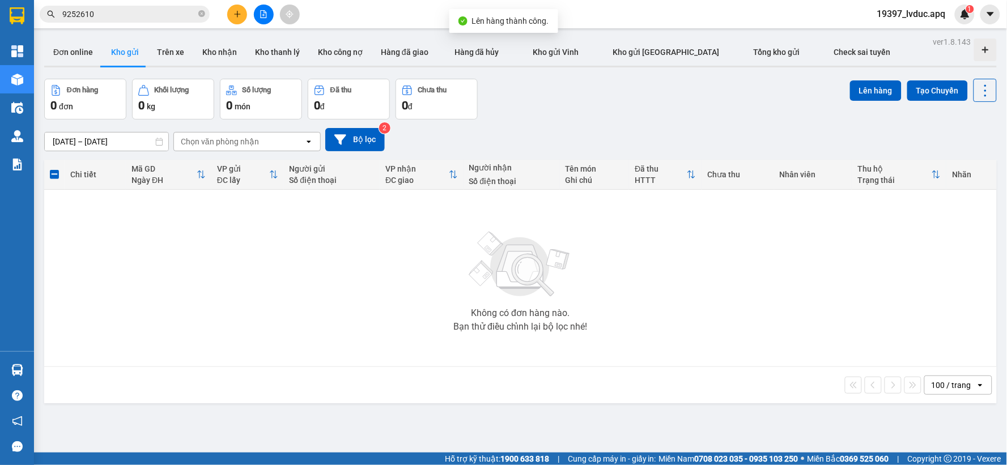
click at [265, 15] on icon "file-add" at bounding box center [264, 14] width 8 height 8
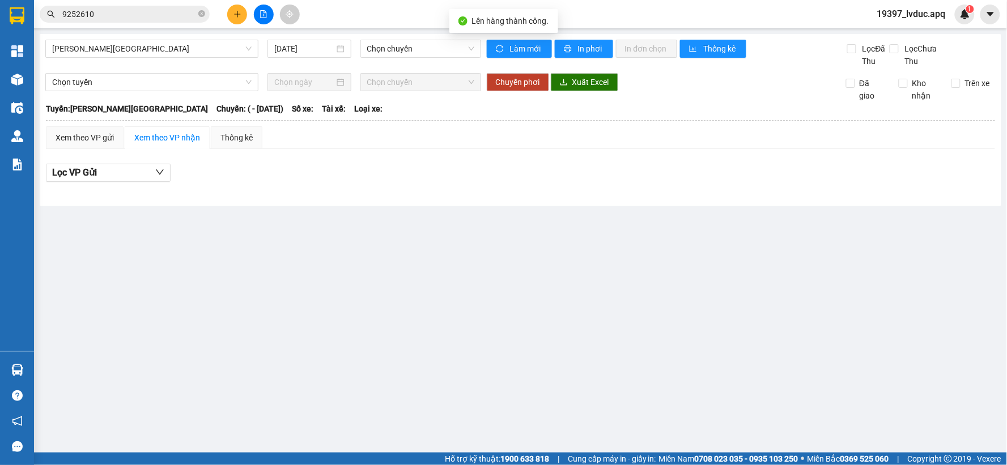
click at [220, 60] on div "Gia Lâm - Mỹ Đình 11/09/2025 Chọn chuyến" at bounding box center [263, 54] width 436 height 28
click at [222, 49] on span "Gia Lâm - Mỹ Đình" at bounding box center [152, 48] width 200 height 17
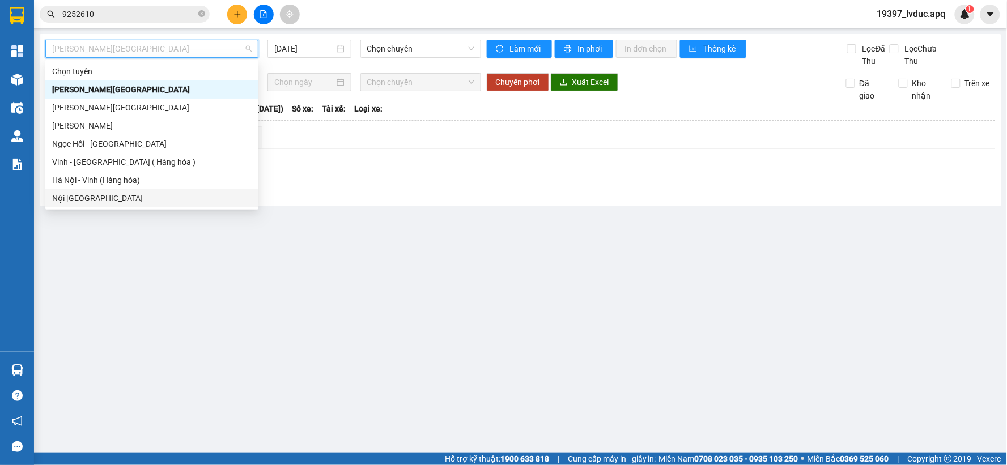
click at [162, 189] on div "Nội Tỉnh Vinh" at bounding box center [151, 198] width 213 height 18
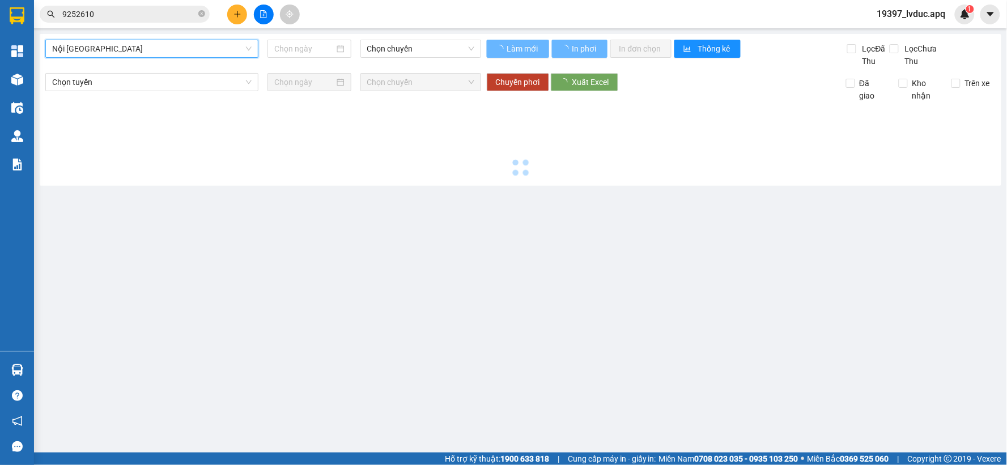
type input "[DATE]"
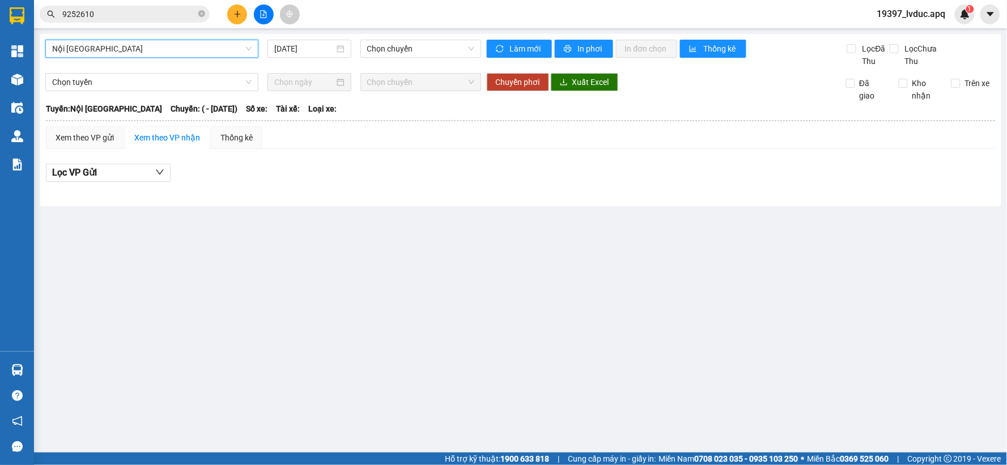
click at [185, 52] on span "Nội Tỉnh Vinh" at bounding box center [152, 48] width 200 height 17
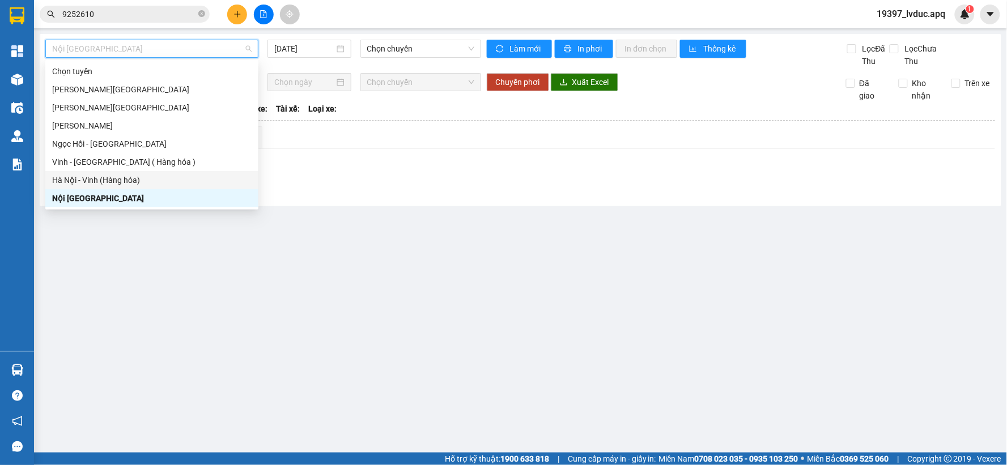
click at [140, 184] on div "Hà Nội - Vinh (Hàng hóa)" at bounding box center [152, 180] width 200 height 12
type input "[DATE]"
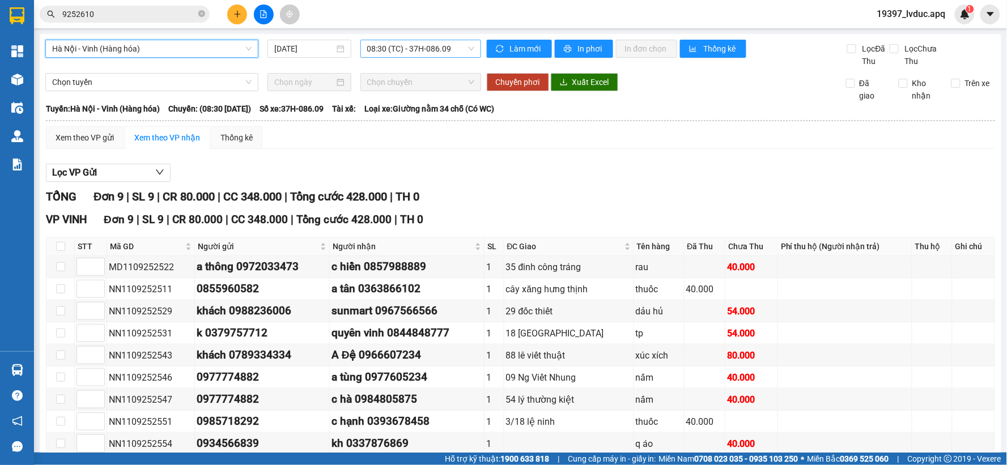
click at [438, 48] on span "08:30 (TC) - 37H-086.09" at bounding box center [420, 48] width 107 height 17
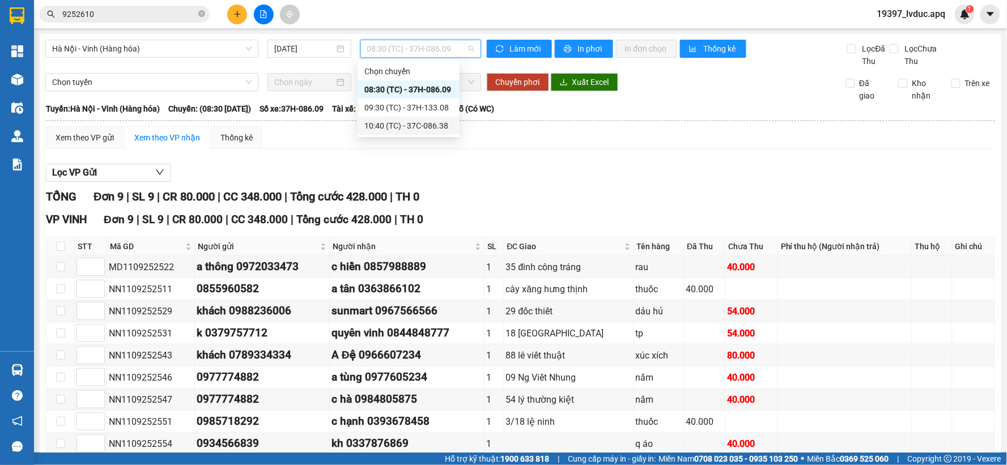
click at [440, 127] on div "10:40 (TC) - 37C-086.38" at bounding box center [408, 126] width 88 height 12
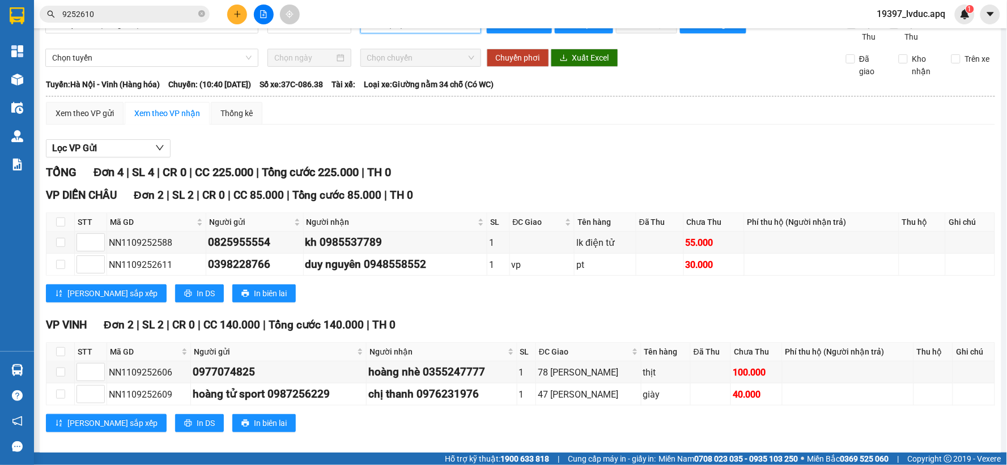
scroll to position [37, 0]
